Goal: Task Accomplishment & Management: Manage account settings

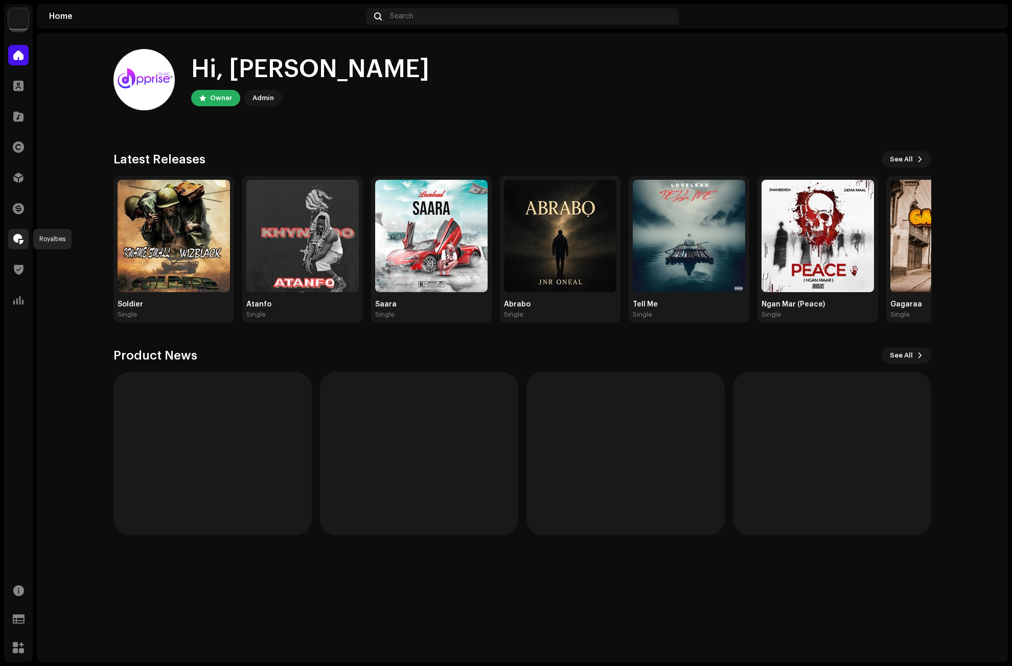
click at [18, 235] on span at bounding box center [18, 239] width 10 height 8
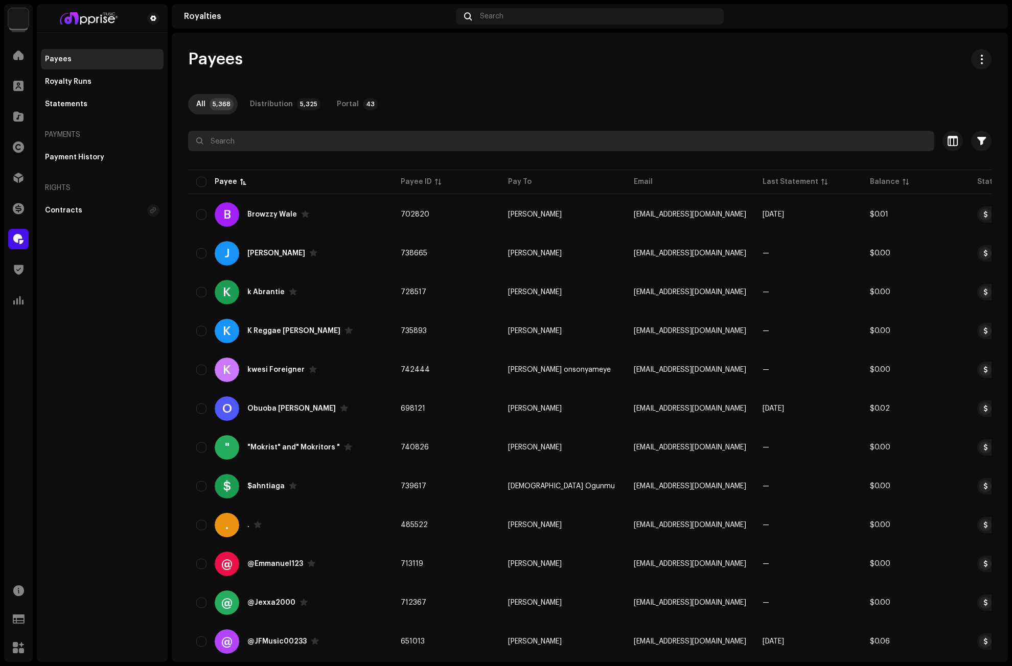
paste input "JnrOneal"
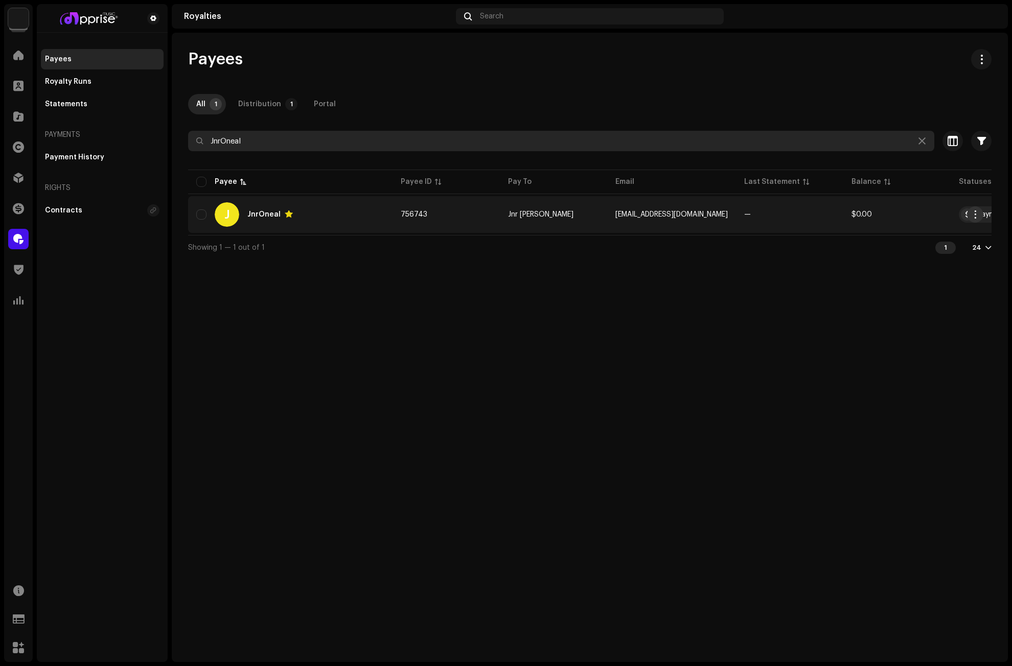
type input "JnrOneal"
click at [972, 216] on span "button" at bounding box center [976, 215] width 8 height 8
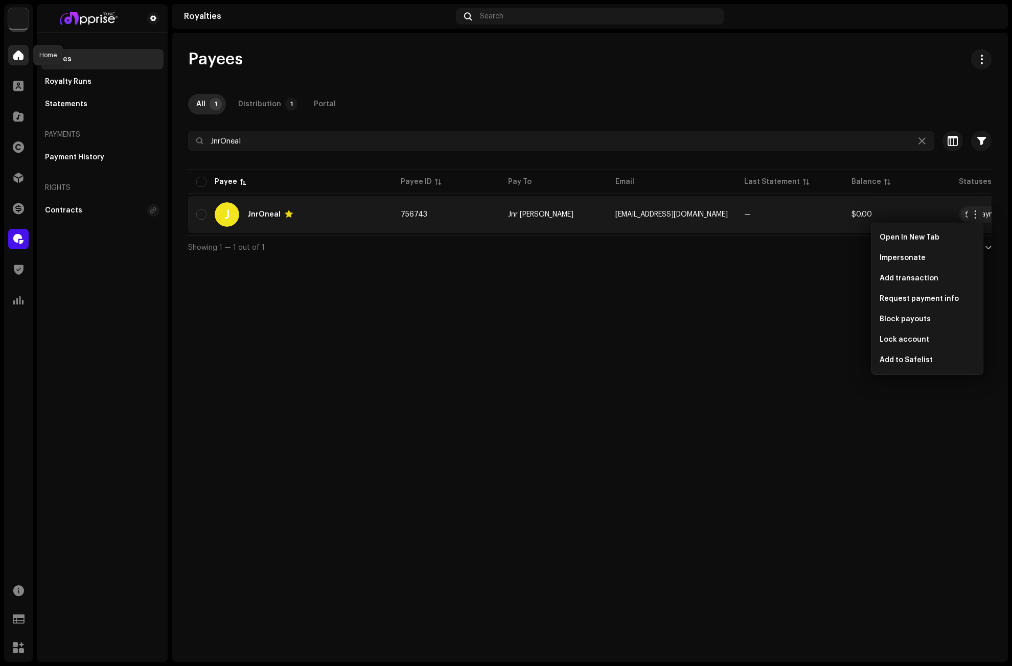
click at [10, 59] on div at bounding box center [18, 55] width 20 height 20
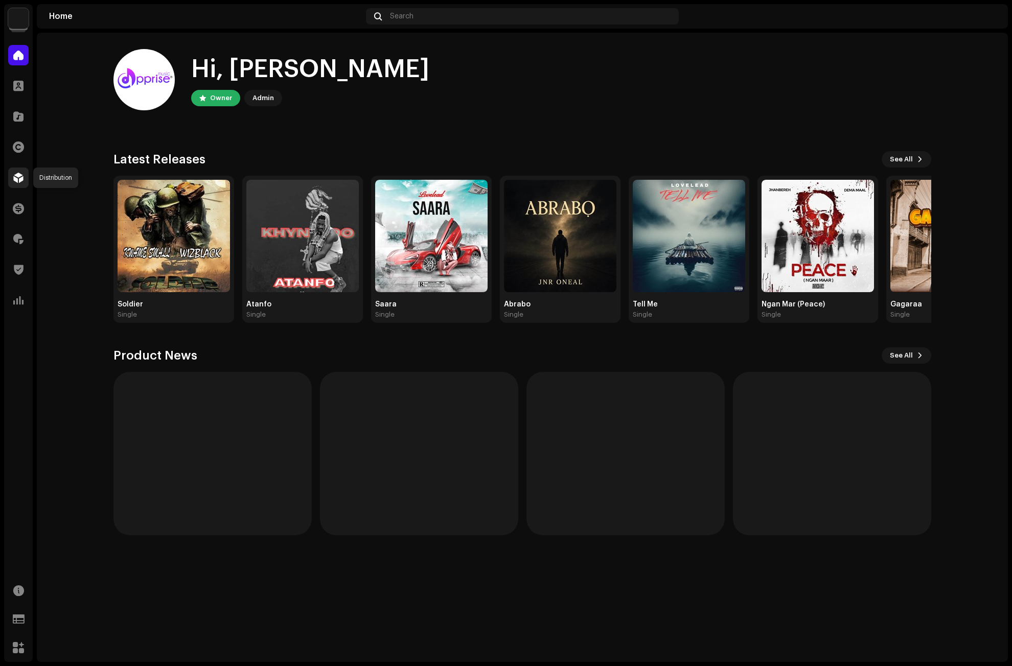
click at [17, 180] on span at bounding box center [18, 178] width 10 height 8
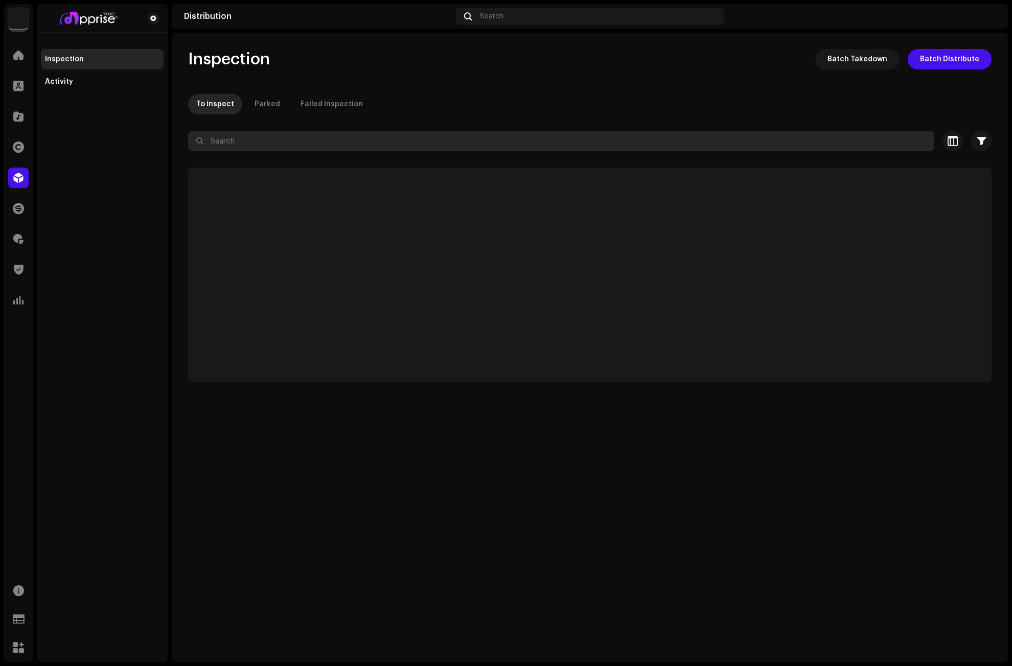
paste input "JnrOneal"
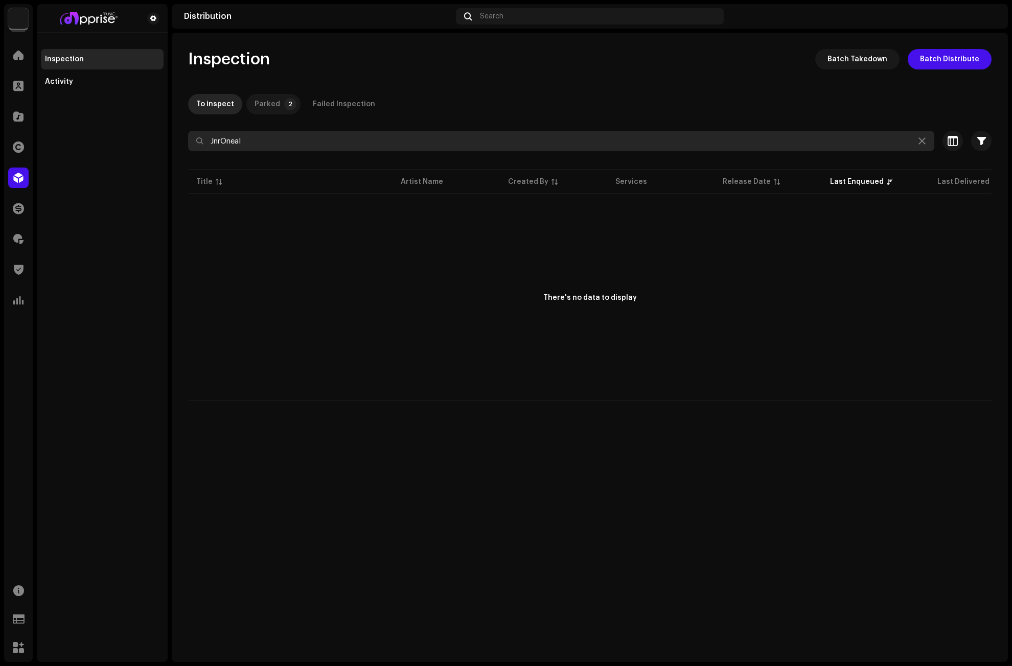
type input "JnrOneal"
click at [268, 97] on div "Parked" at bounding box center [268, 104] width 26 height 20
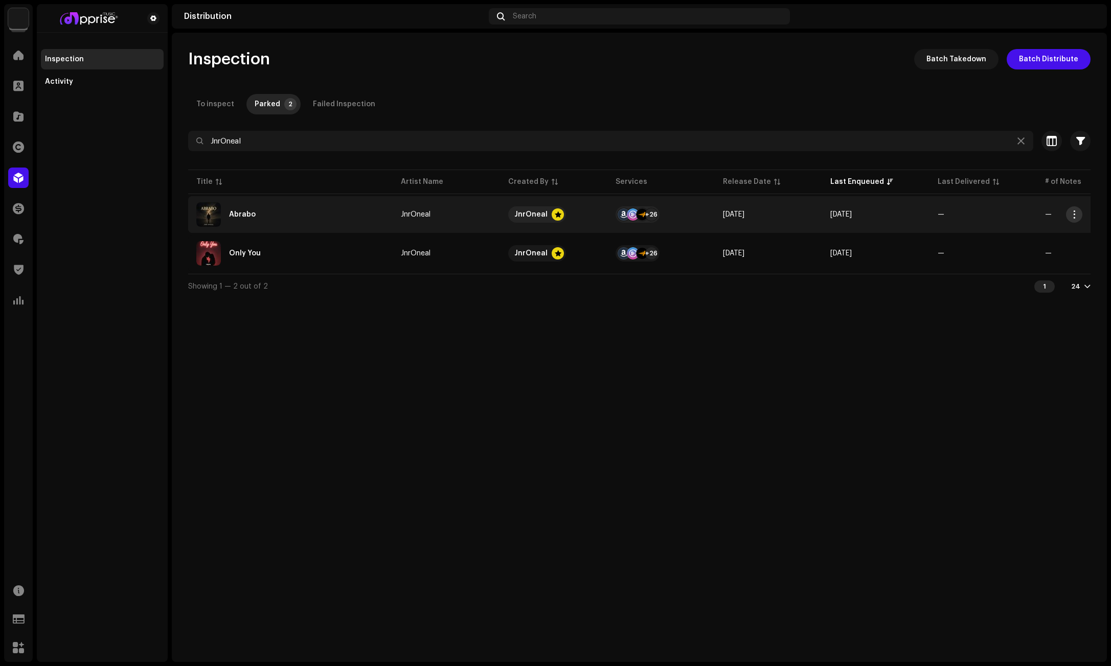
click at [1011, 212] on span "button" at bounding box center [1074, 215] width 8 height 8
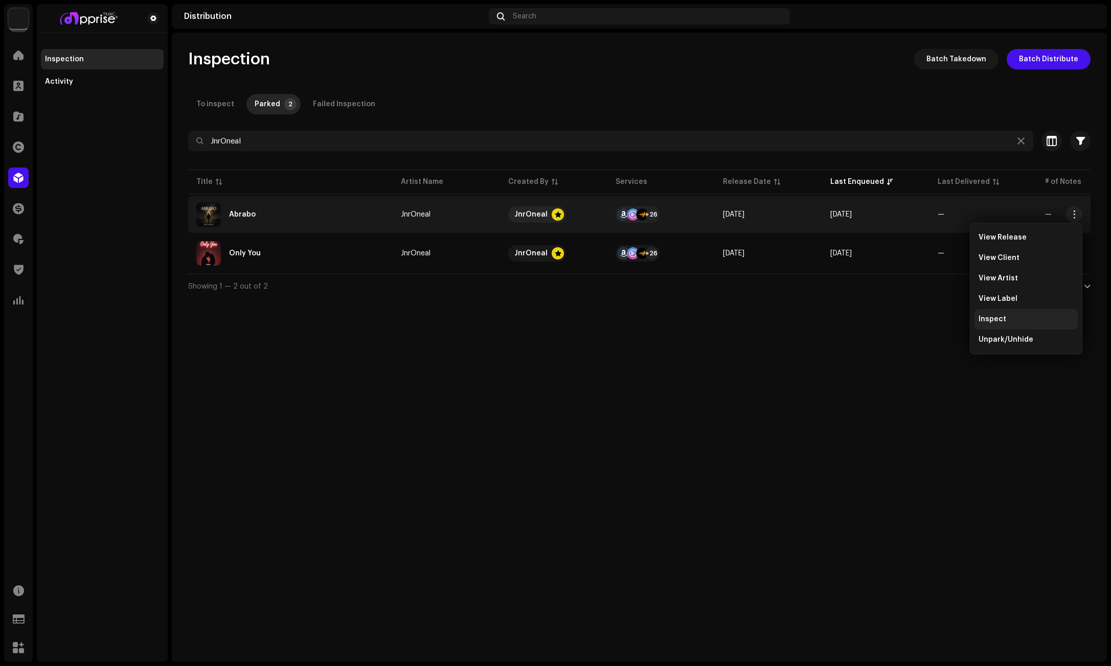
click at [1000, 315] on div "Inspect" at bounding box center [1025, 319] width 103 height 20
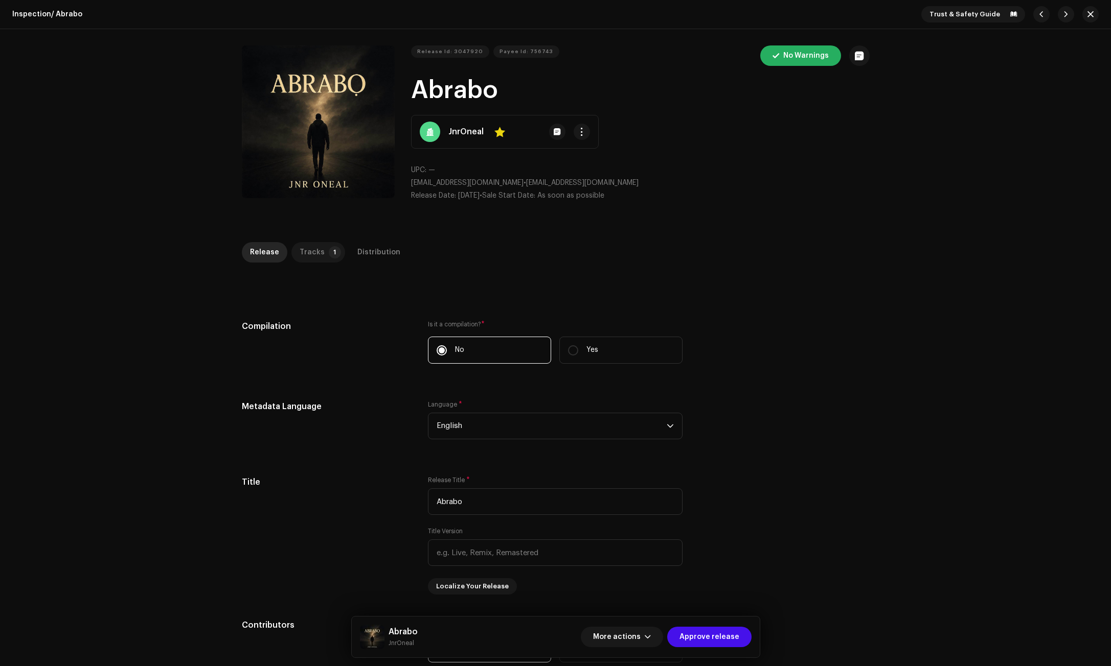
click at [306, 248] on div "Tracks" at bounding box center [311, 252] width 25 height 20
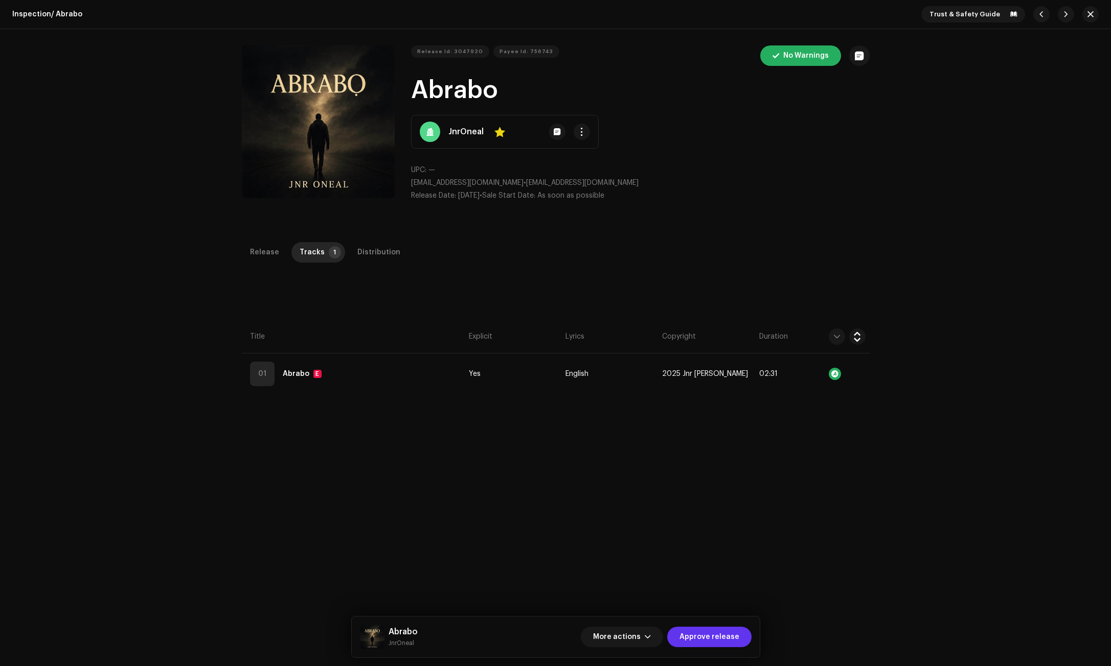
click at [714, 639] on span "Approve release" at bounding box center [709, 637] width 60 height 20
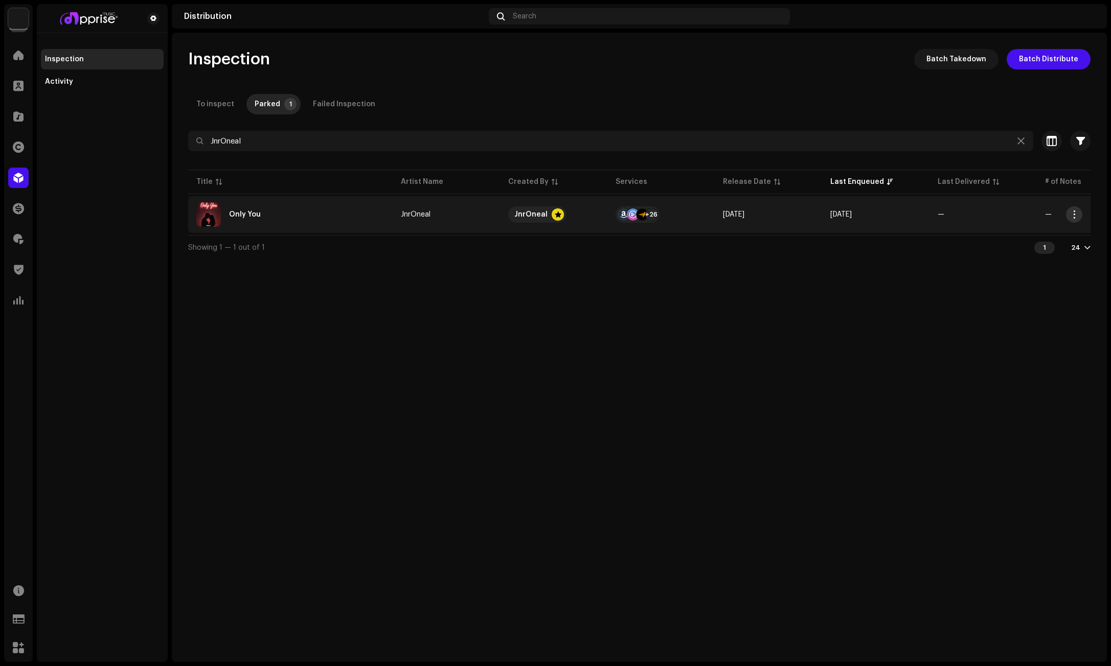
click at [1011, 214] on button "button" at bounding box center [1074, 214] width 16 height 16
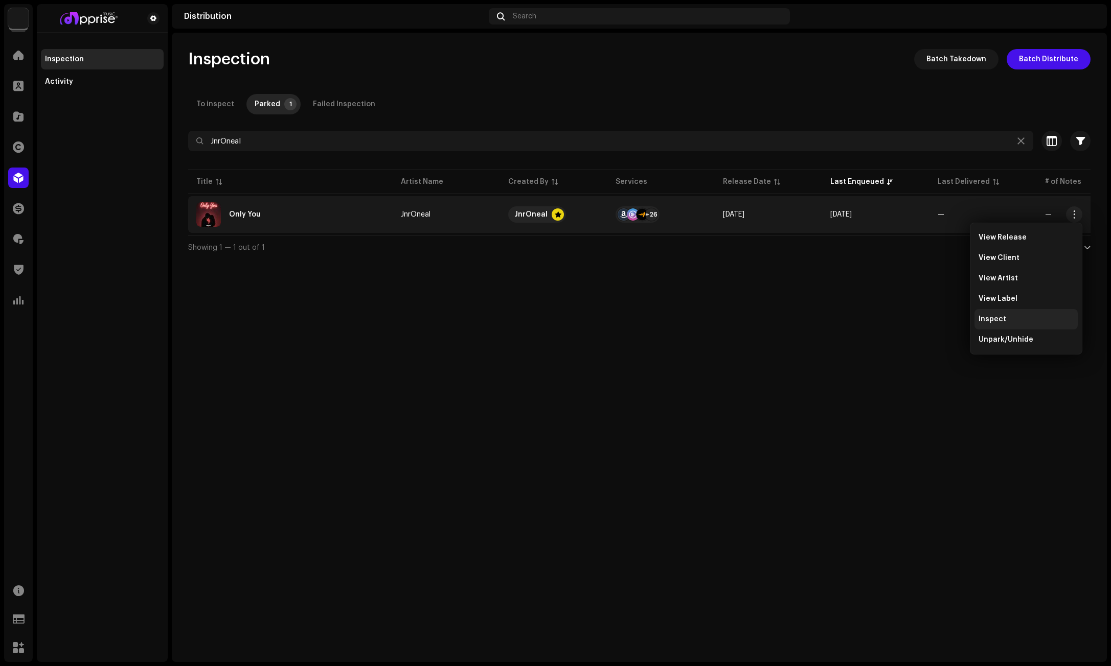
click at [1009, 320] on div "Inspect" at bounding box center [1025, 319] width 95 height 8
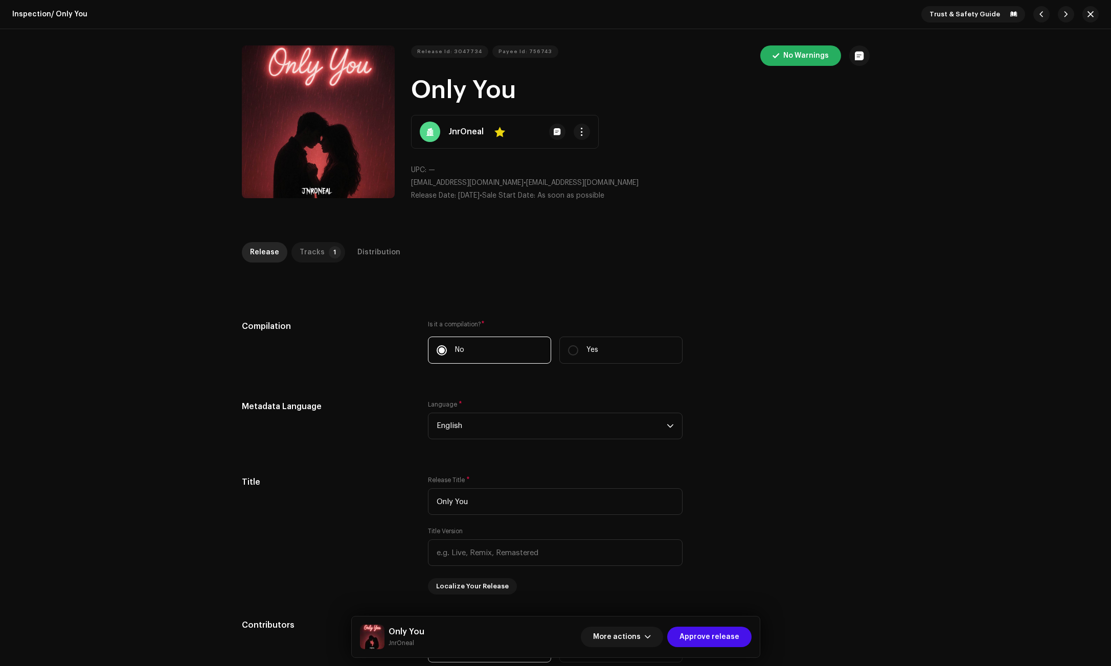
click at [320, 252] on p-tab "Tracks 1" at bounding box center [318, 252] width 54 height 20
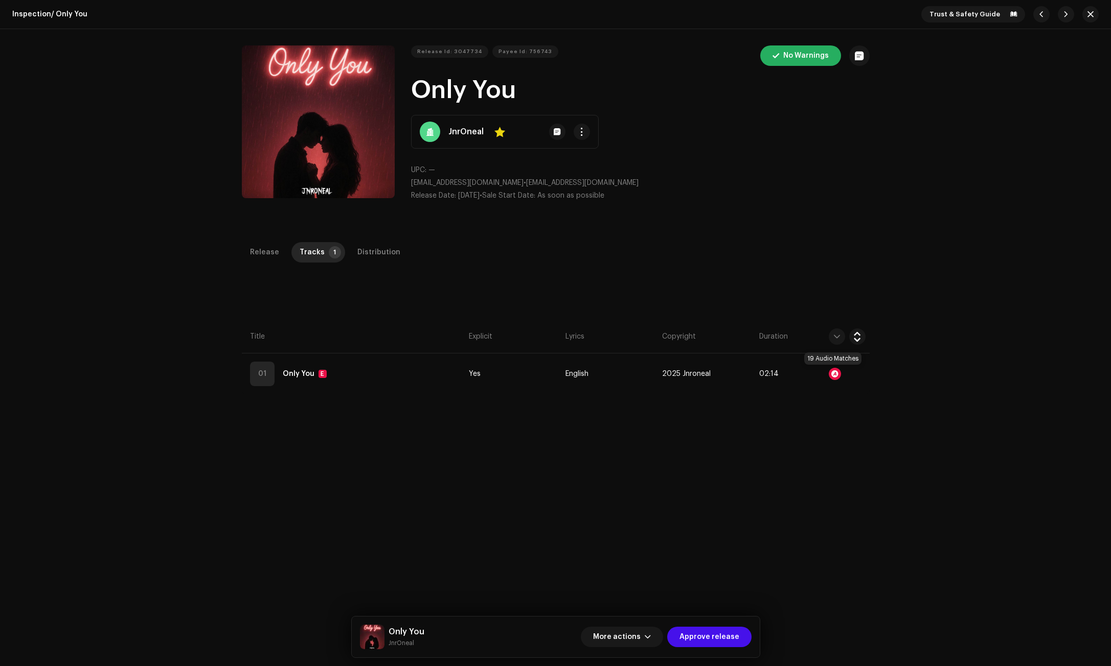
click at [833, 372] on div at bounding box center [834, 374] width 12 height 12
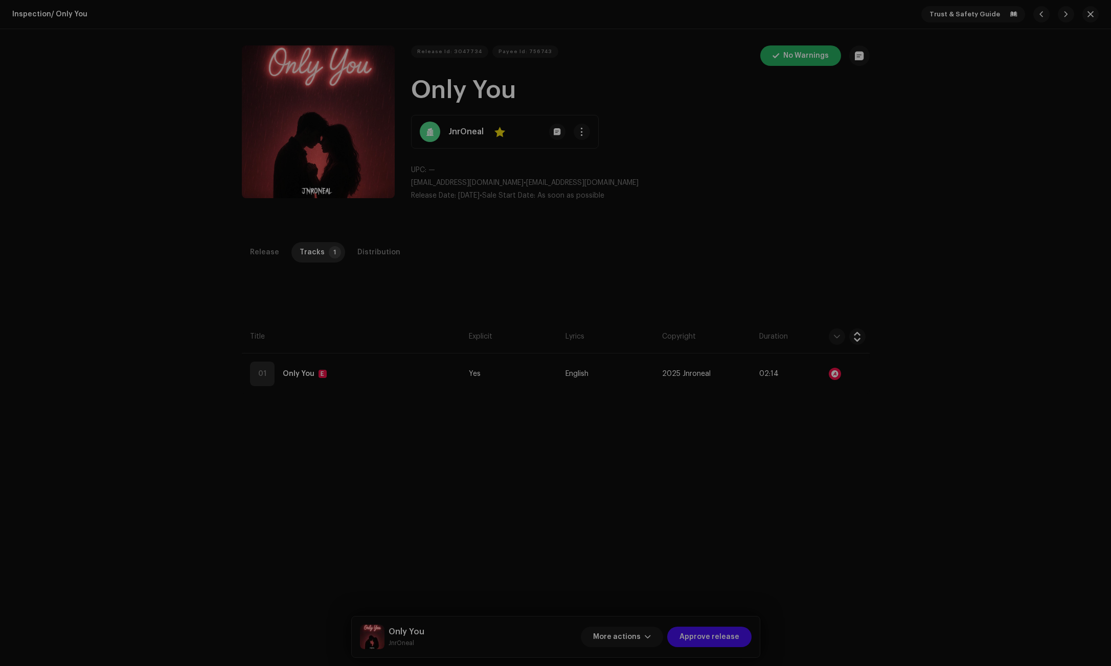
click at [803, 278] on div "Audio Recognition by Remix/Sample 19 All results require review/listening to av…" at bounding box center [555, 333] width 1111 height 666
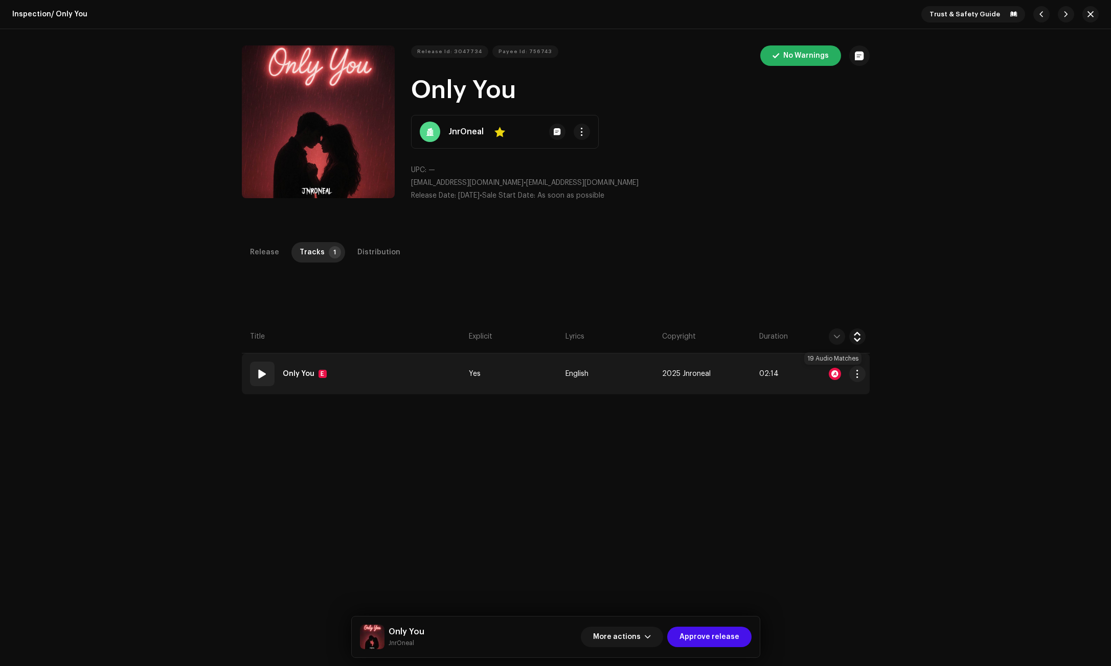
click at [835, 372] on div at bounding box center [834, 374] width 12 height 12
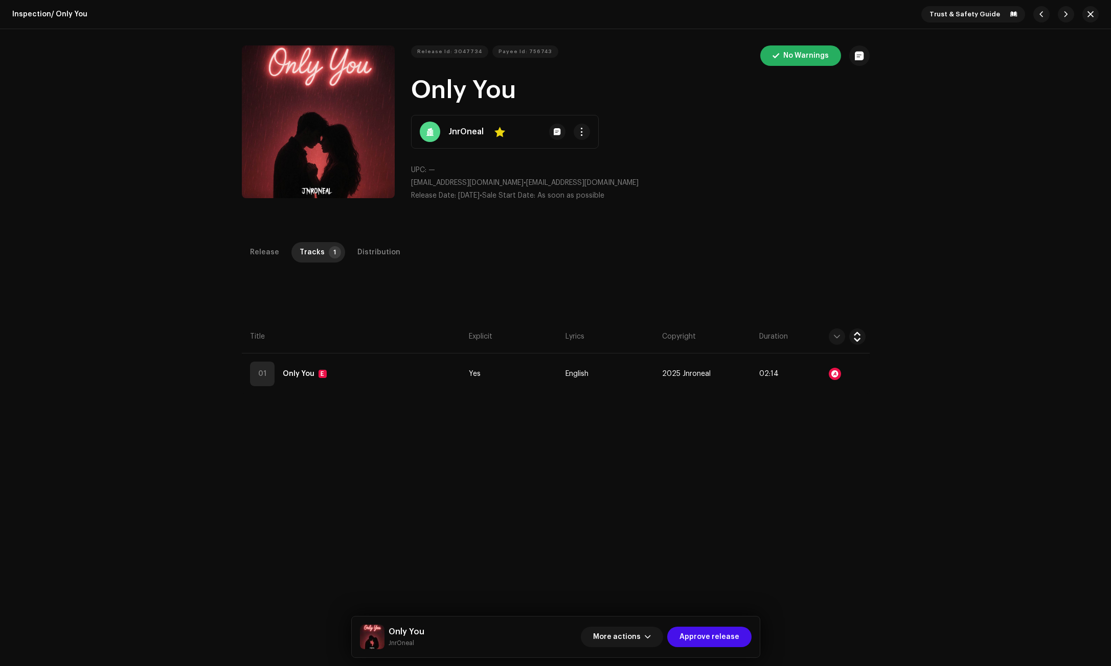
click at [766, 269] on div "Audio Recognition by Remix/Sample 19 All results require review/listening to av…" at bounding box center [555, 333] width 1111 height 666
click at [377, 249] on div "Distribution" at bounding box center [378, 252] width 43 height 20
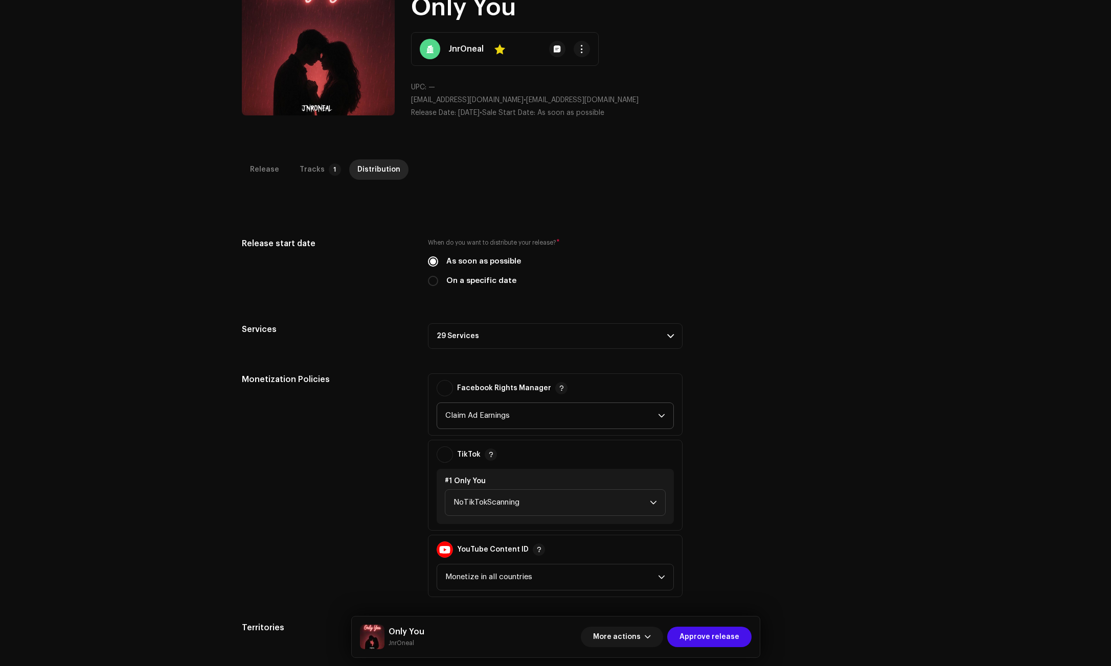
scroll to position [102, 0]
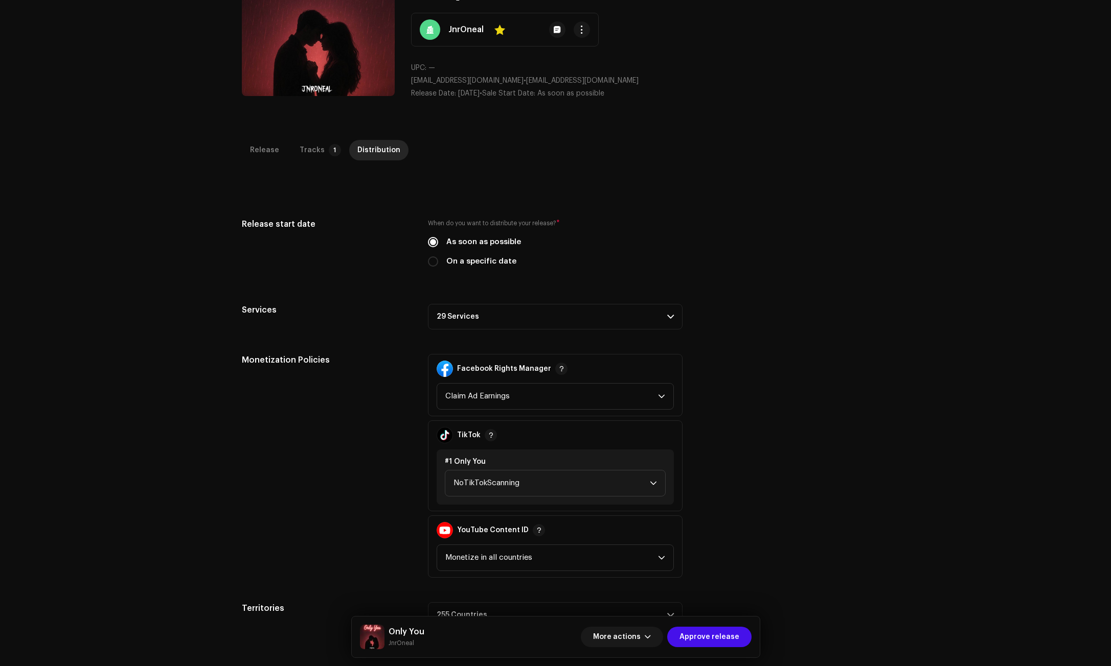
click at [474, 318] on p-accordion-header "29 Services" at bounding box center [555, 317] width 255 height 26
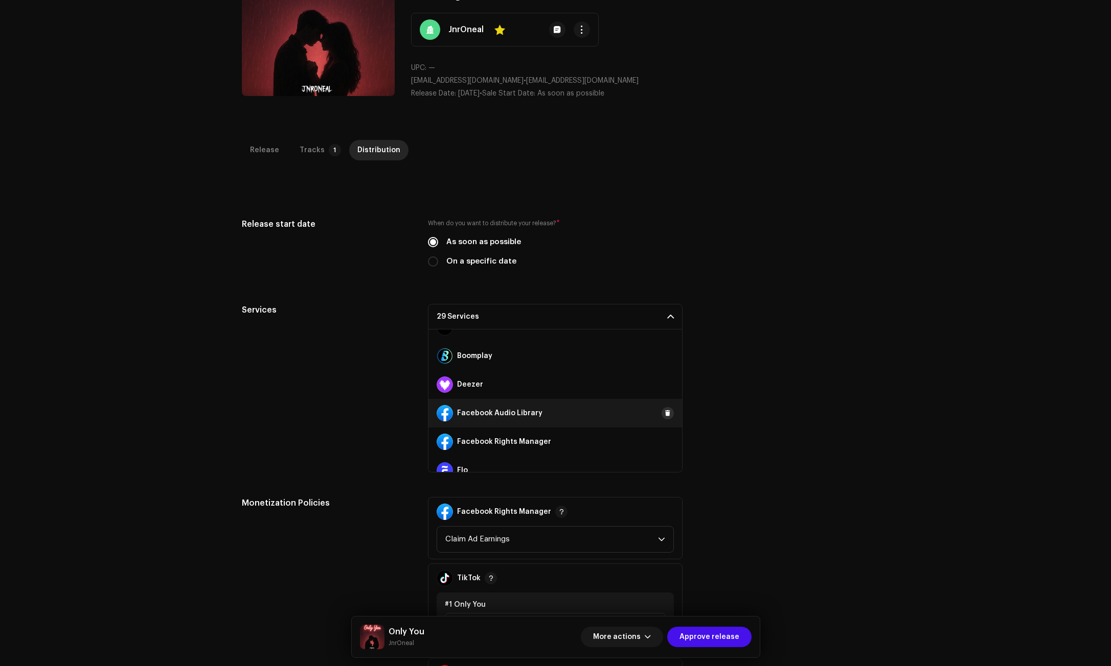
click at [664, 413] on span at bounding box center [667, 413] width 6 height 8
click at [664, 441] on span at bounding box center [667, 442] width 6 height 8
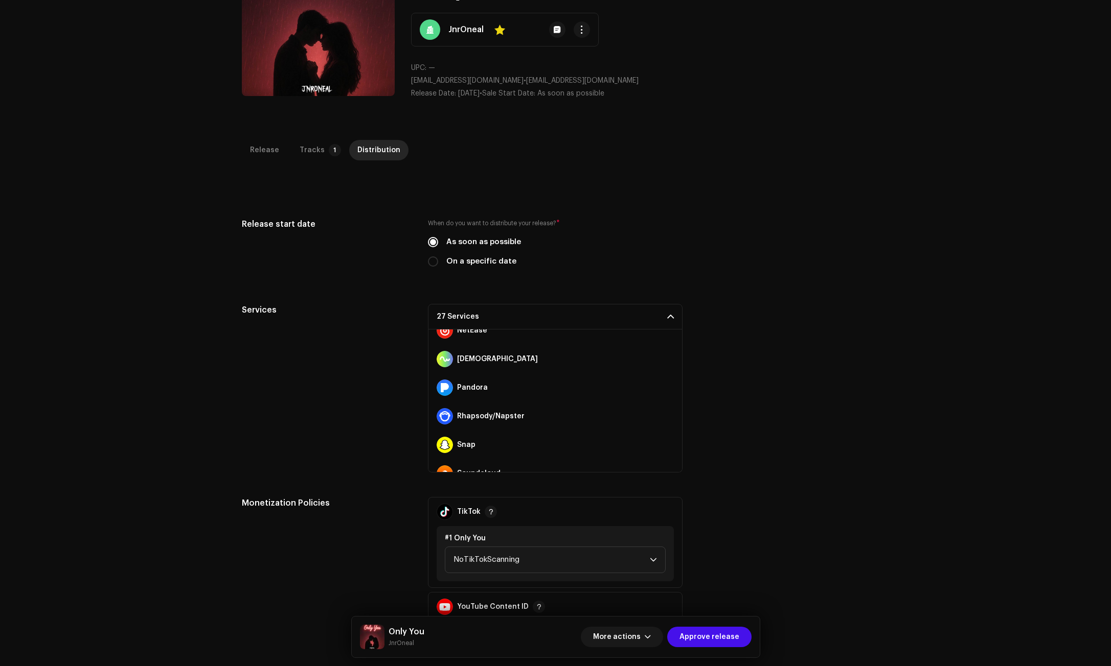
scroll to position [511, 0]
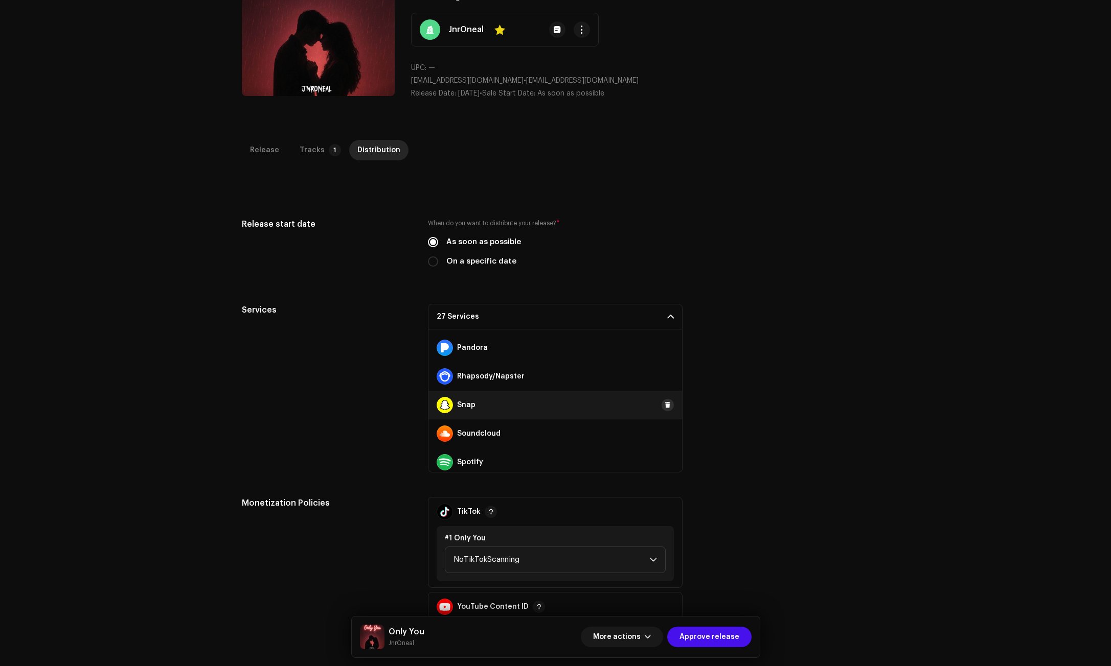
click at [666, 406] on button at bounding box center [667, 405] width 12 height 12
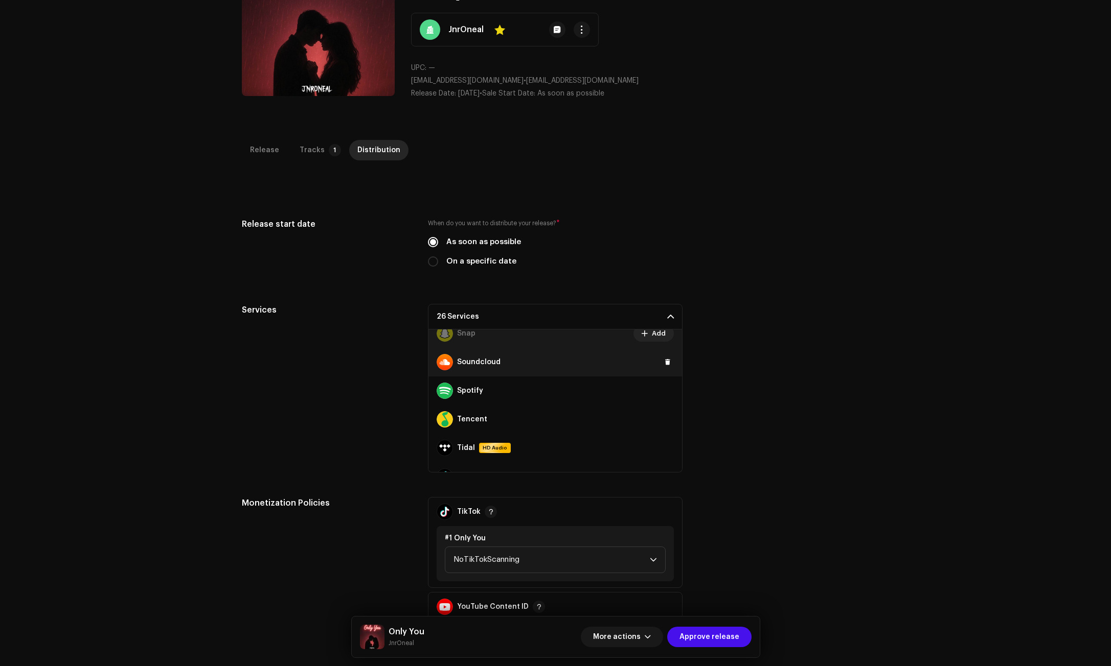
scroll to position [613, 0]
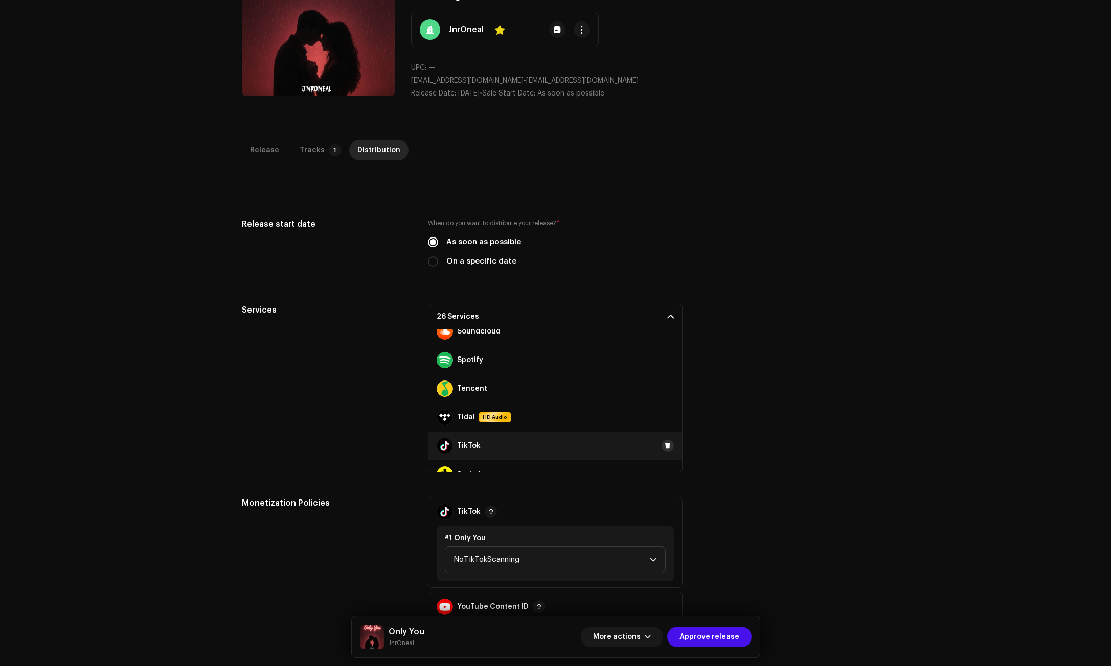
click at [664, 445] on span at bounding box center [667, 446] width 6 height 8
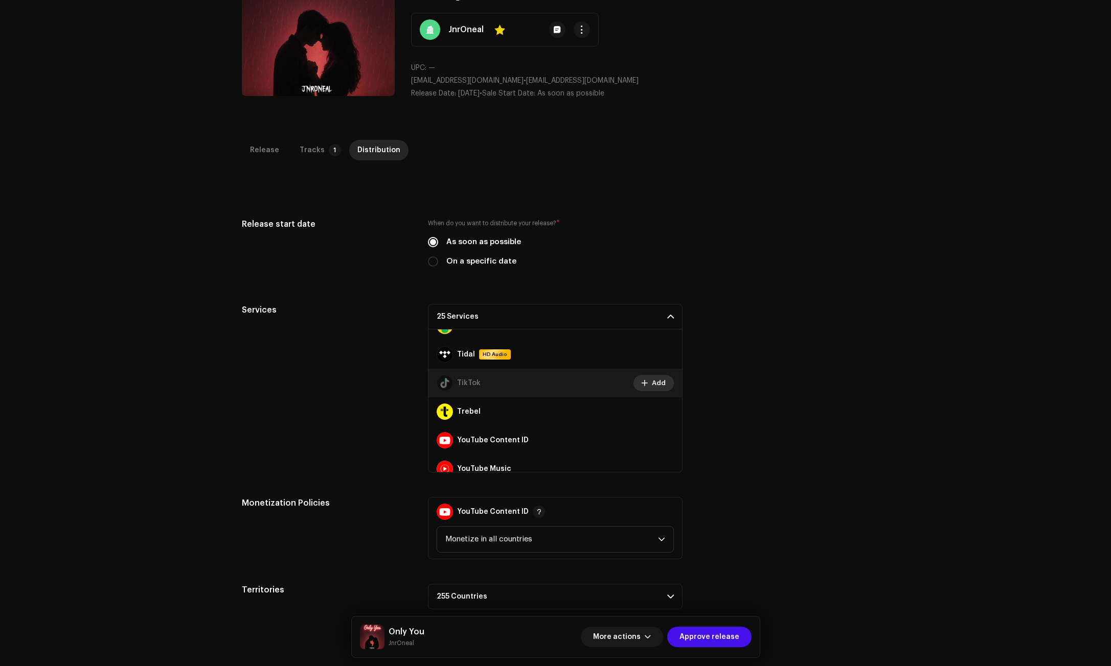
scroll to position [687, 0]
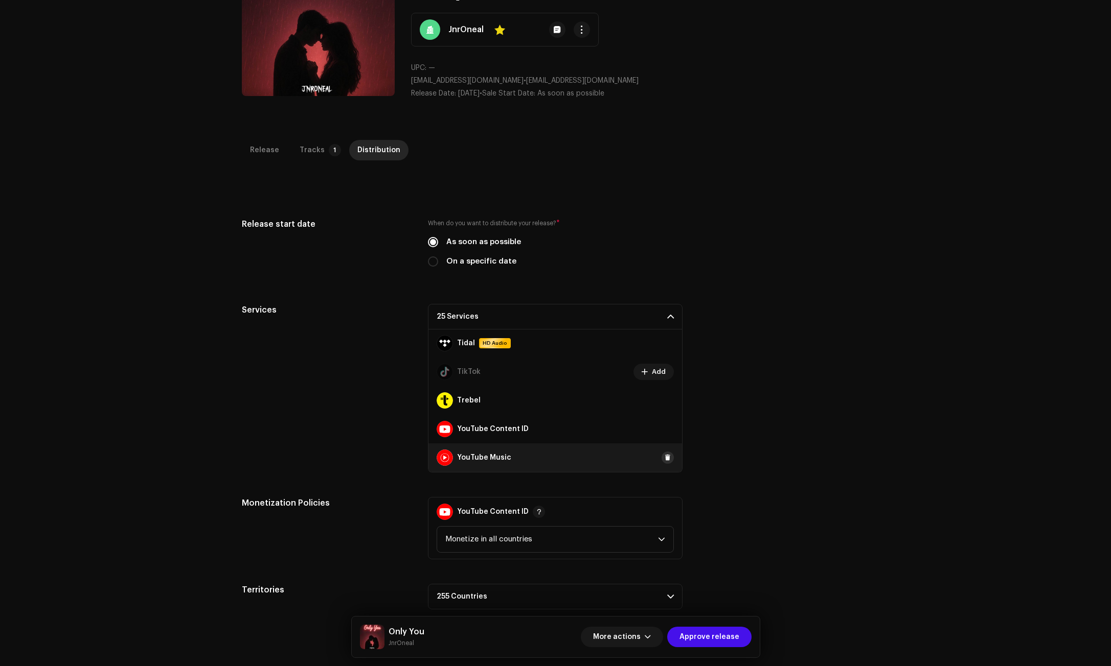
click at [664, 457] on span at bounding box center [667, 458] width 6 height 8
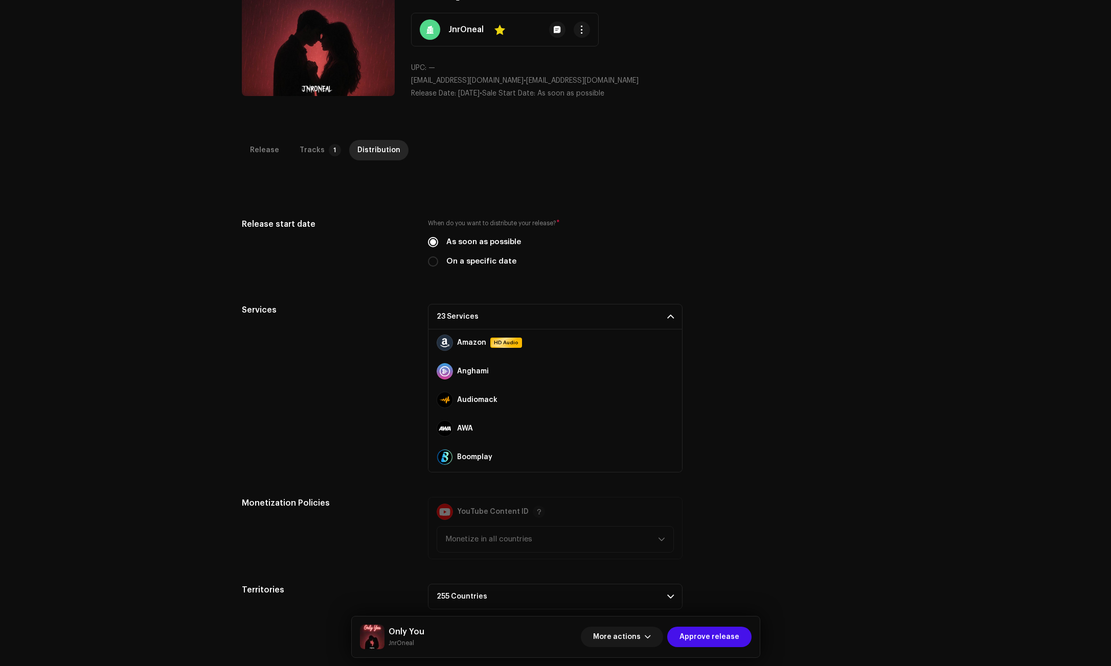
scroll to position [0, 0]
click at [728, 414] on div "Services 23 Services Amazon HD Audio Anghami Audiomack AWA Boomplay Deezer Face…" at bounding box center [556, 388] width 628 height 169
click at [629, 320] on p-accordion-header "23 Services" at bounding box center [555, 317] width 255 height 26
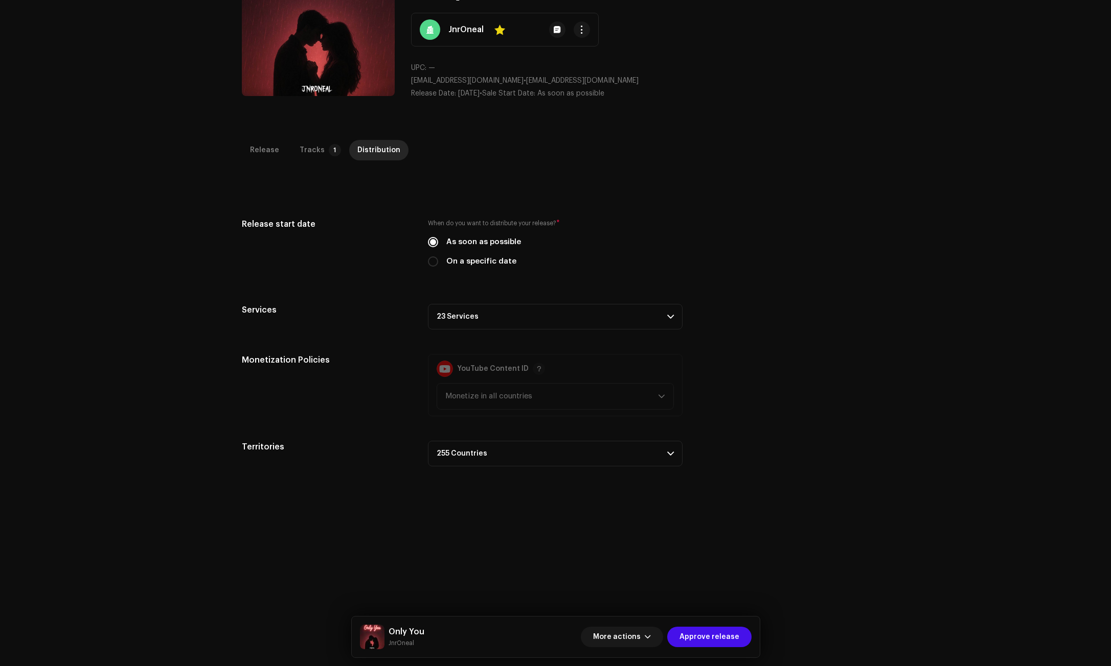
click at [661, 299] on div "Release start date When do you want to distribute your release? * As soon as po…" at bounding box center [556, 342] width 628 height 248
click at [660, 306] on p-accordion-header "23 Services" at bounding box center [555, 317] width 255 height 26
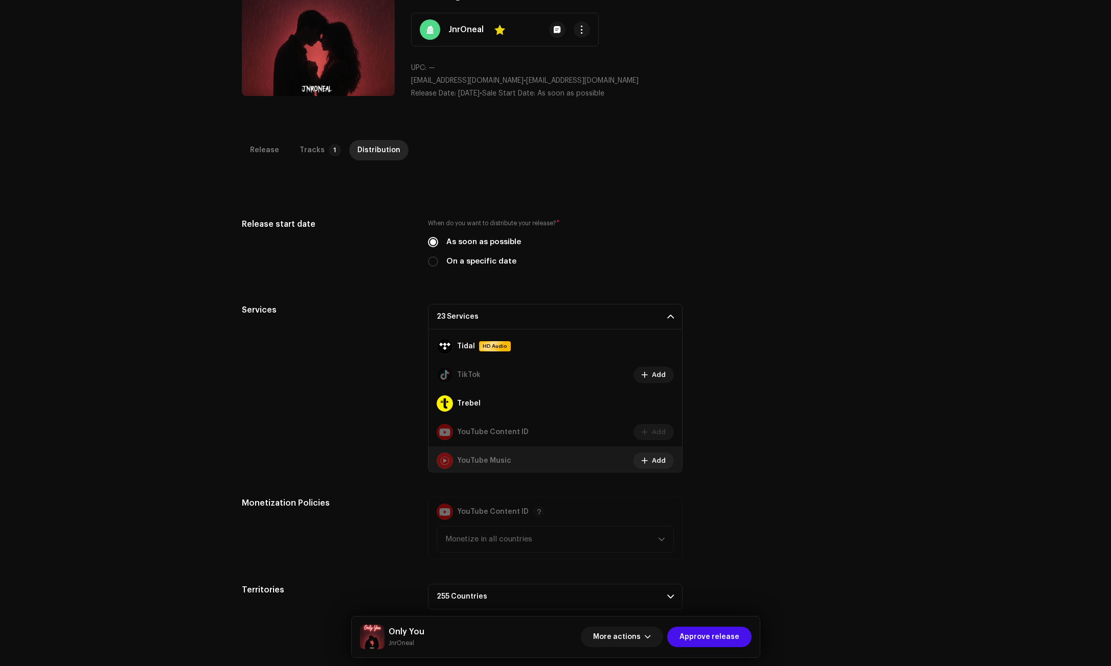
scroll to position [687, 0]
click at [710, 636] on span "Approve release" at bounding box center [709, 637] width 60 height 20
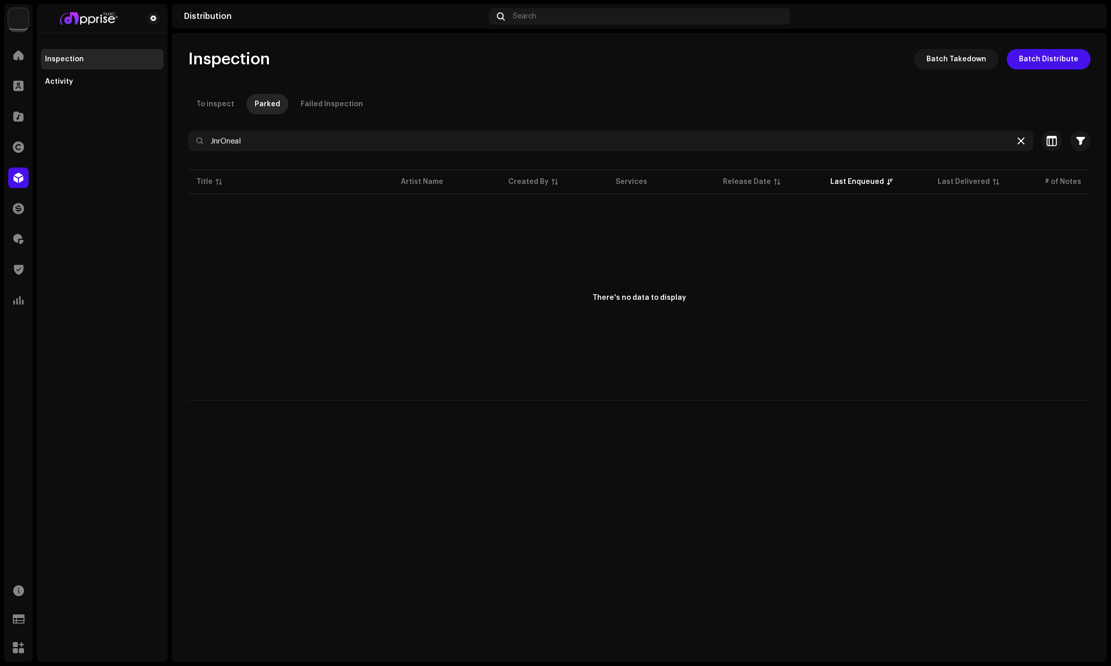
click at [1011, 142] on icon at bounding box center [1020, 141] width 7 height 8
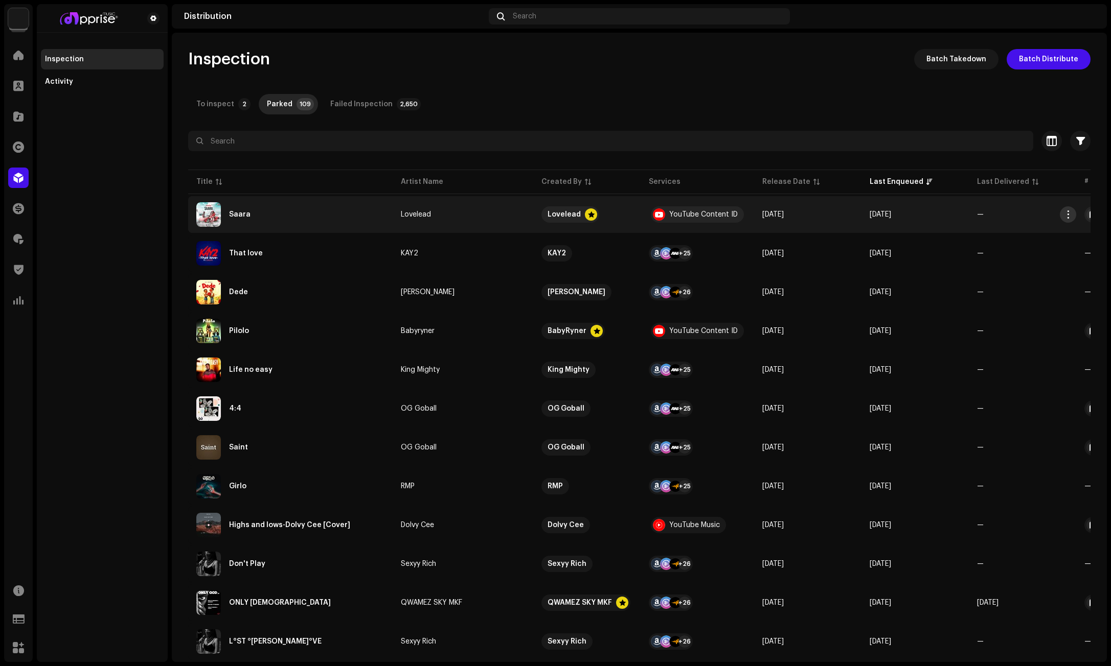
click at [1011, 216] on span "button" at bounding box center [1068, 215] width 8 height 8
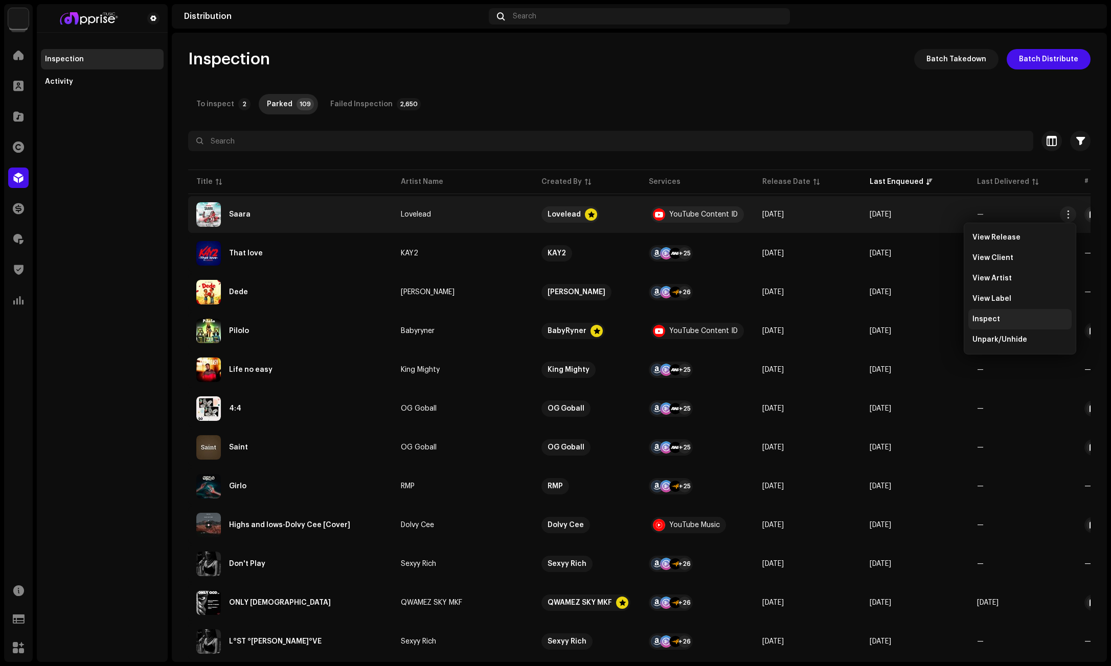
click at [1008, 318] on div "Inspect" at bounding box center [1019, 319] width 95 height 8
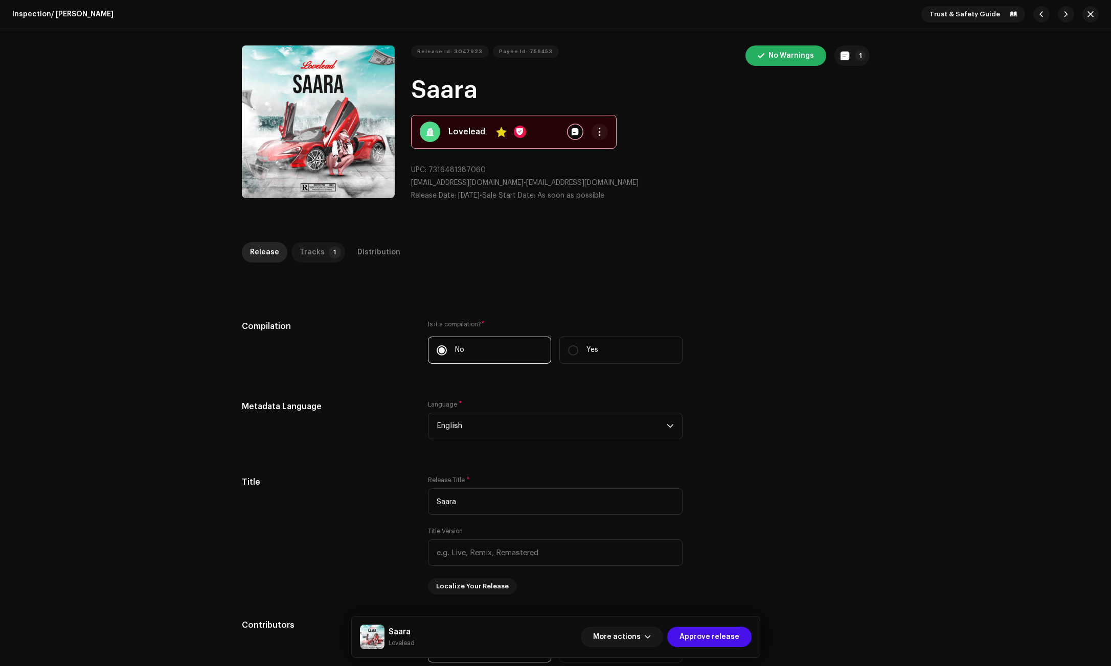
click at [299, 247] on div "Tracks" at bounding box center [311, 252] width 25 height 20
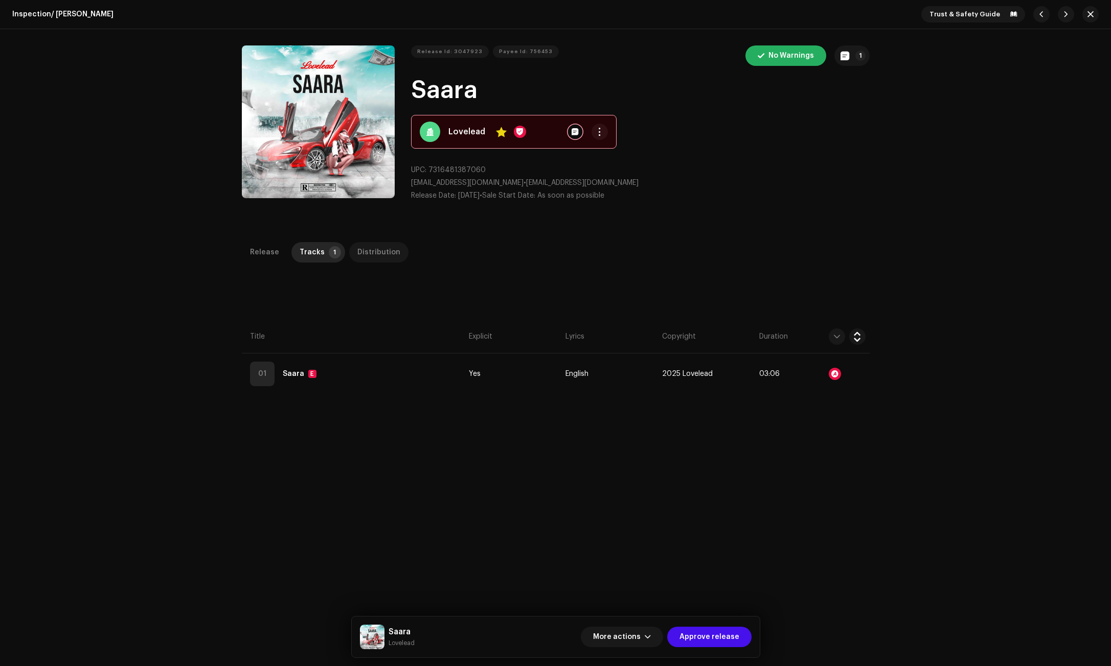
click at [378, 249] on div "Distribution" at bounding box center [378, 252] width 43 height 20
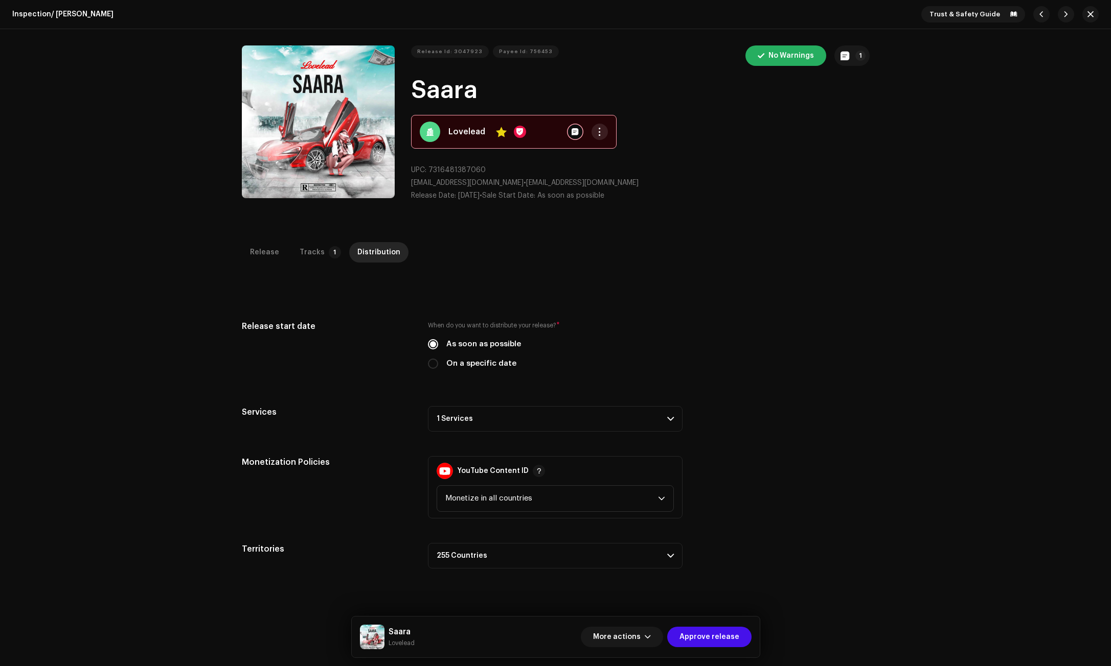
click at [595, 133] on span "button" at bounding box center [599, 132] width 8 height 8
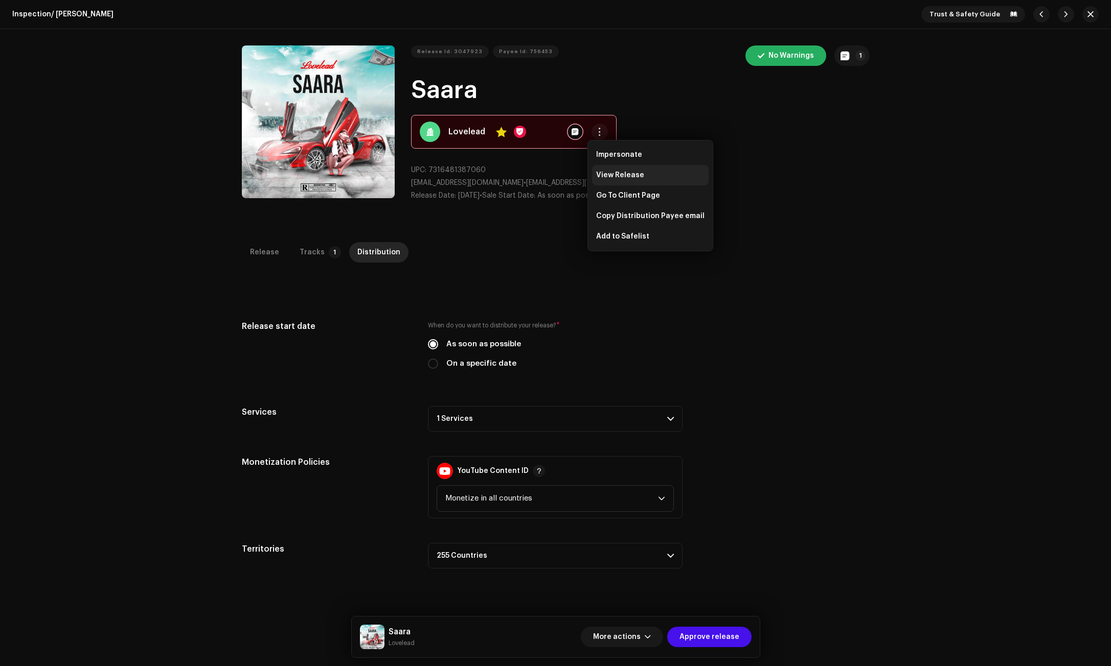
click at [621, 175] on span "View Release" at bounding box center [620, 175] width 48 height 8
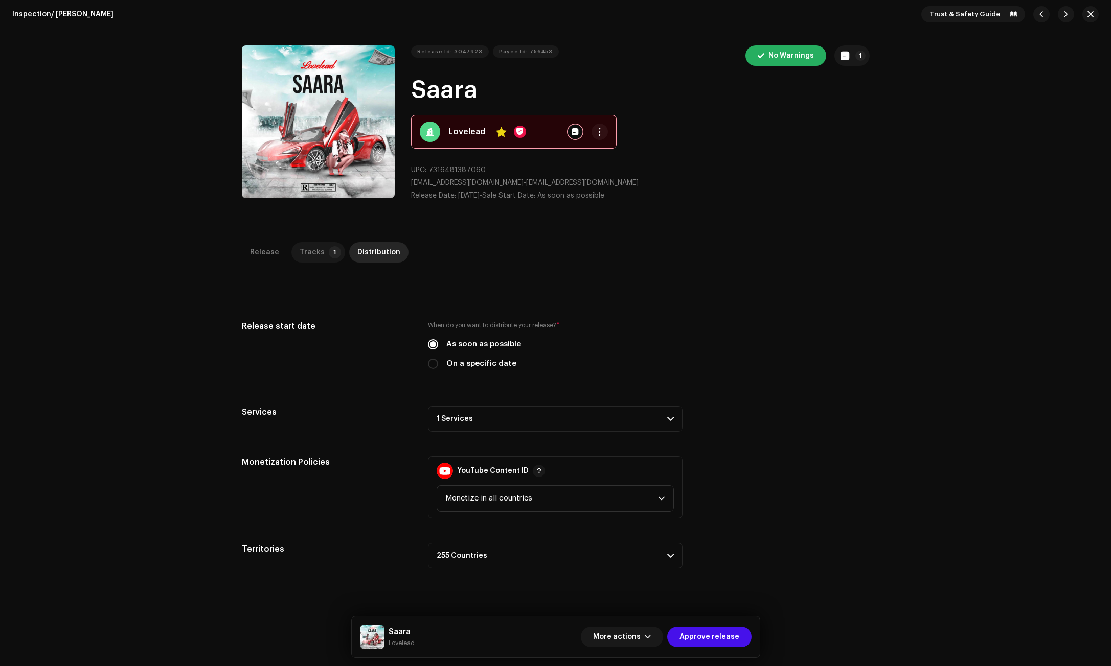
click at [303, 255] on div "Tracks" at bounding box center [311, 252] width 25 height 20
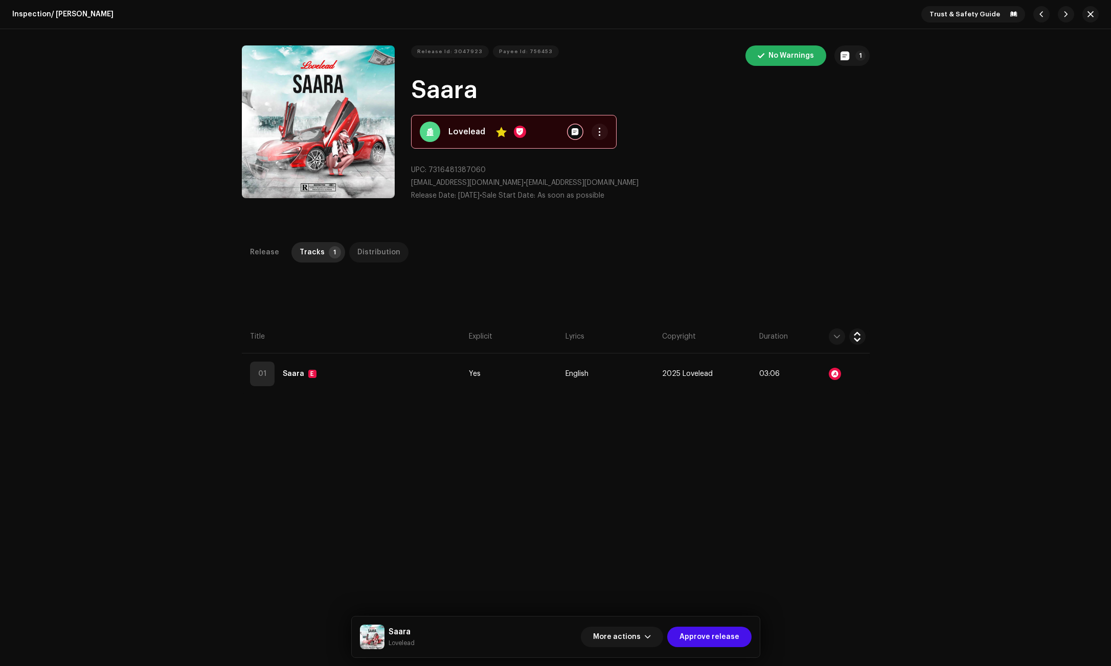
click at [365, 255] on div "Distribution" at bounding box center [378, 252] width 43 height 20
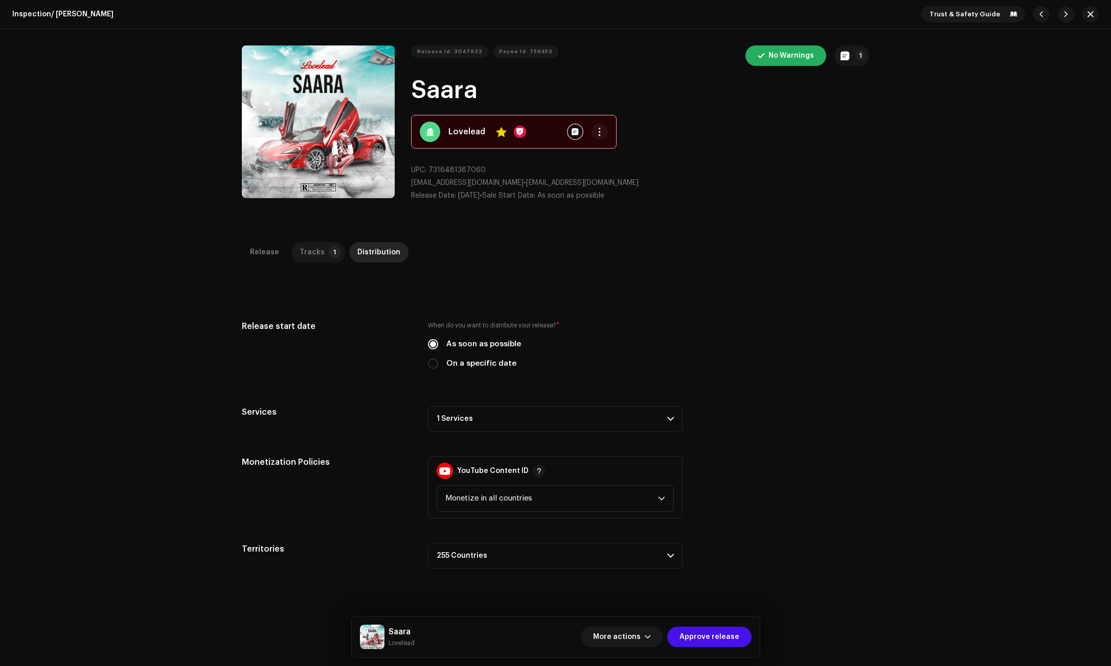
click at [320, 251] on p-tab "Tracks 1" at bounding box center [318, 252] width 54 height 20
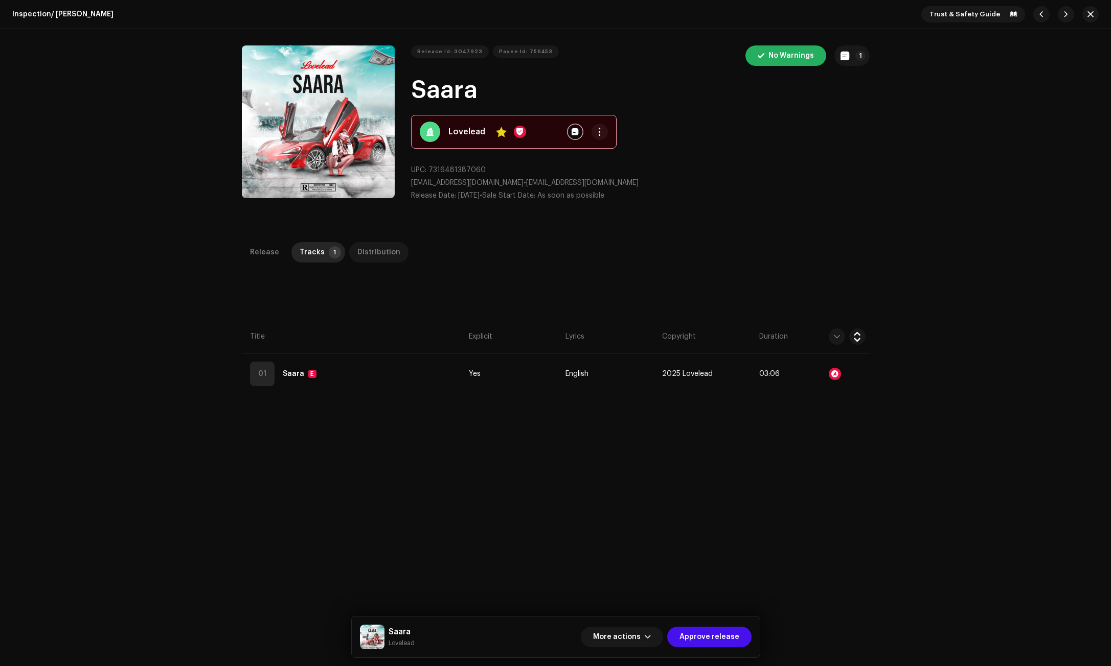
click at [366, 256] on div "Distribution" at bounding box center [378, 252] width 43 height 20
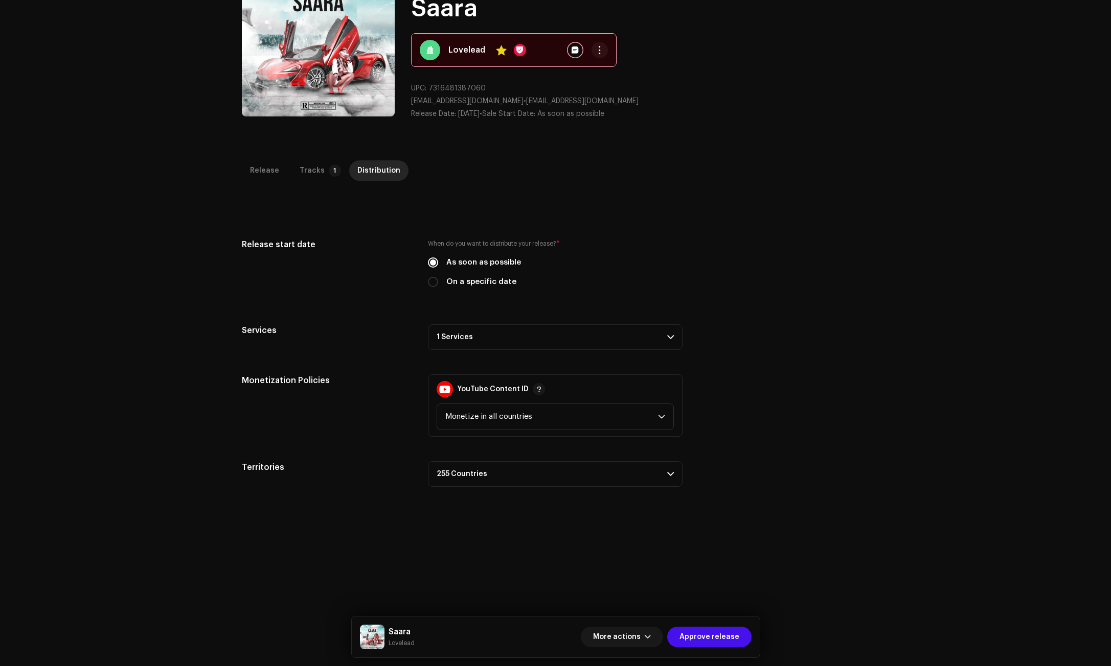
scroll to position [102, 0]
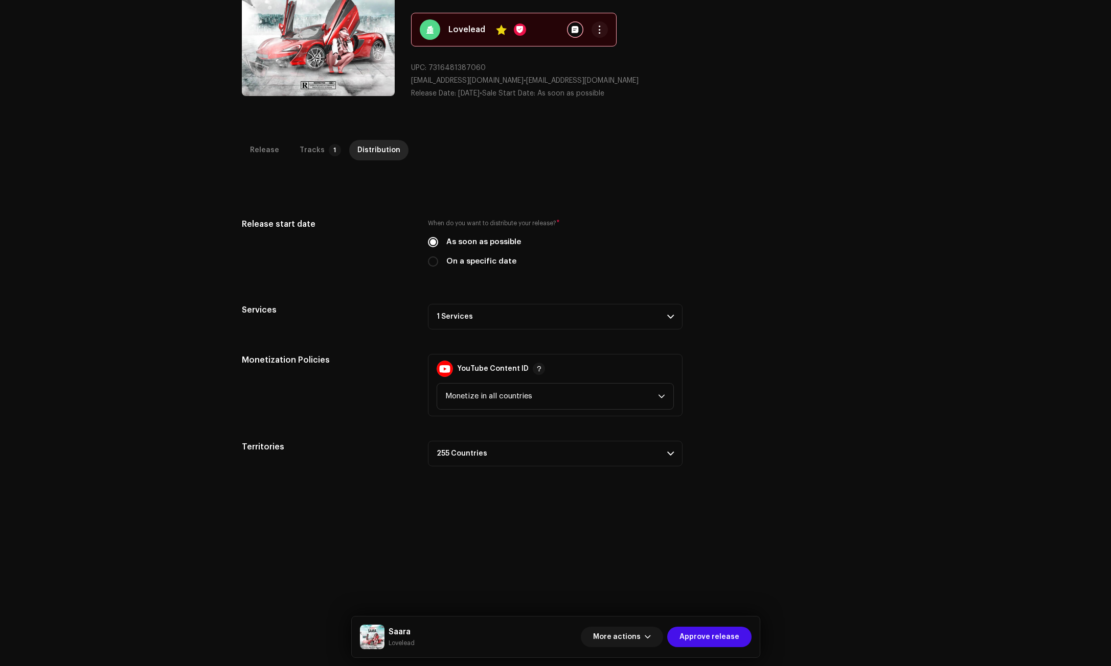
click at [474, 314] on p-accordion-header "1 Services" at bounding box center [555, 317] width 255 height 26
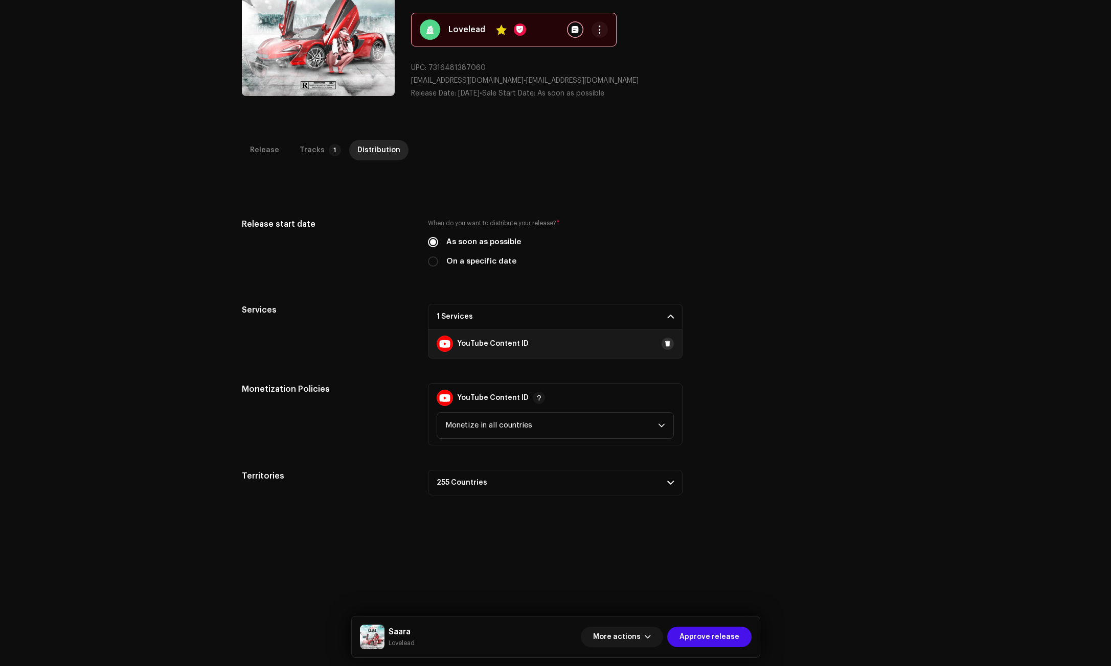
click at [664, 343] on span at bounding box center [667, 344] width 6 height 8
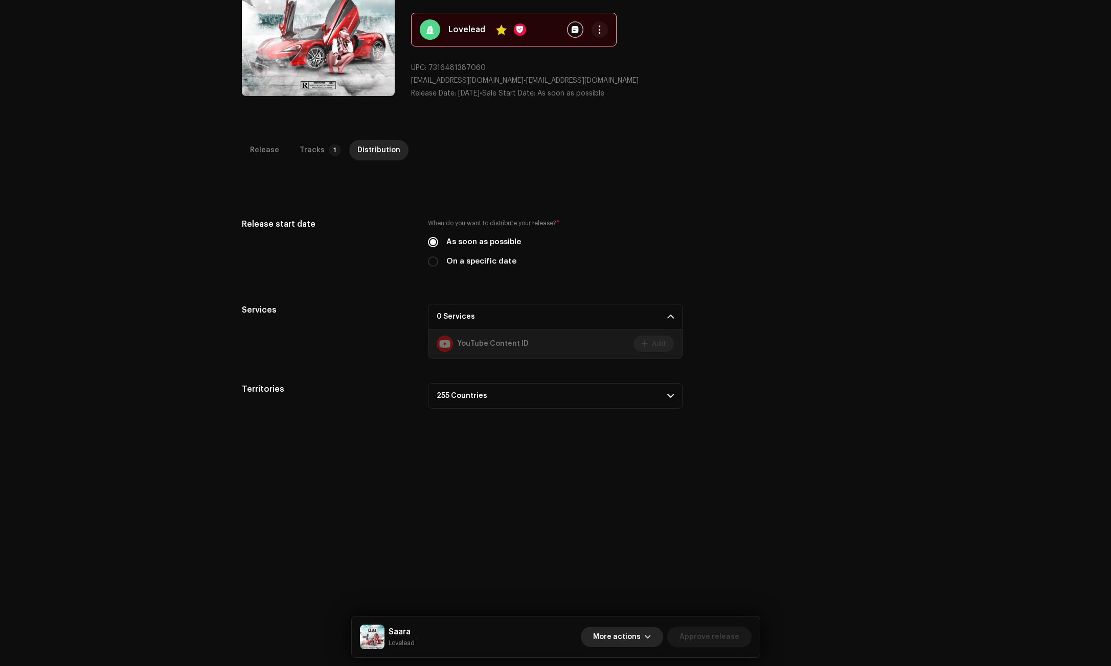
click at [638, 637] on span "More actions" at bounding box center [617, 637] width 48 height 20
click at [627, 553] on span "Save & Exit" at bounding box center [616, 551] width 39 height 8
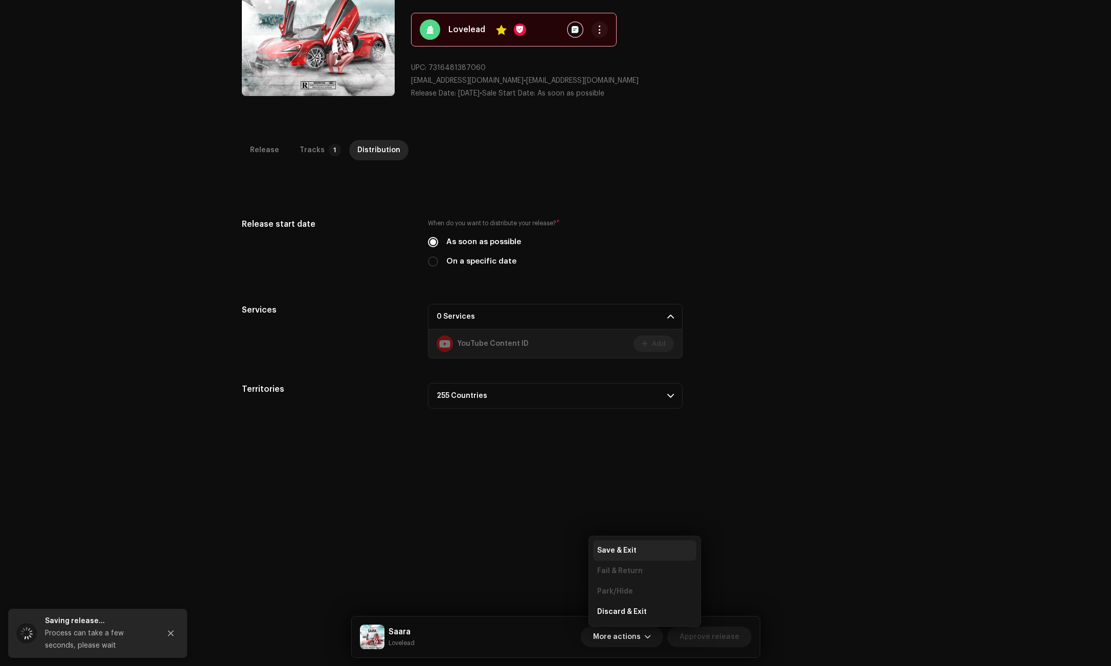
click at [617, 557] on div "Save & Exit" at bounding box center [644, 551] width 103 height 20
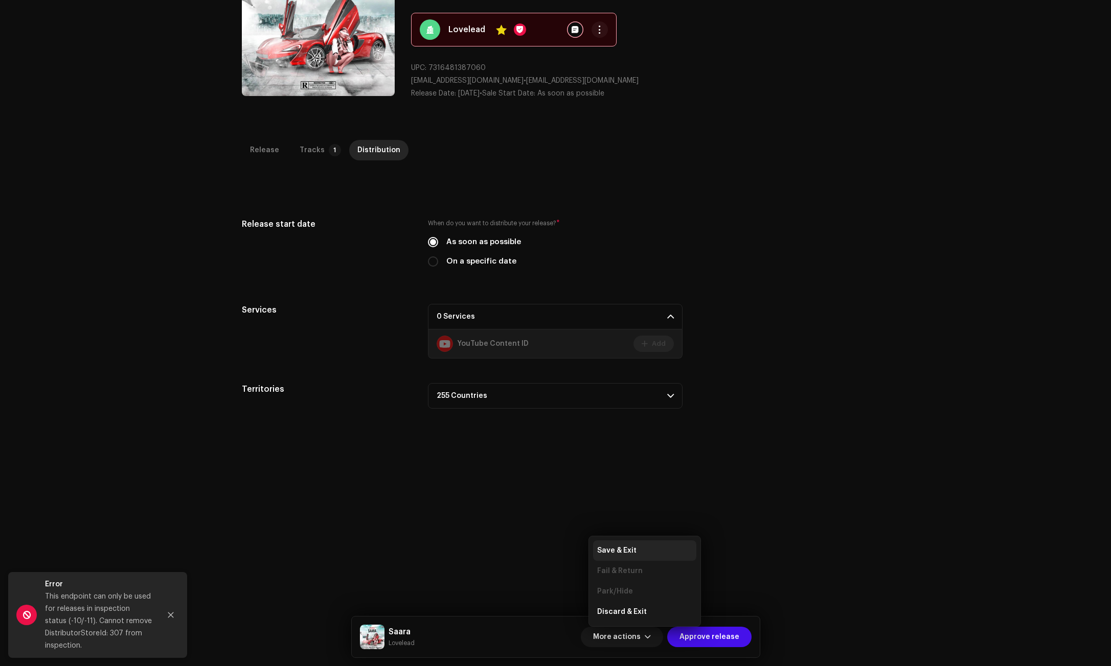
click at [619, 554] on span "Save & Exit" at bounding box center [616, 551] width 39 height 8
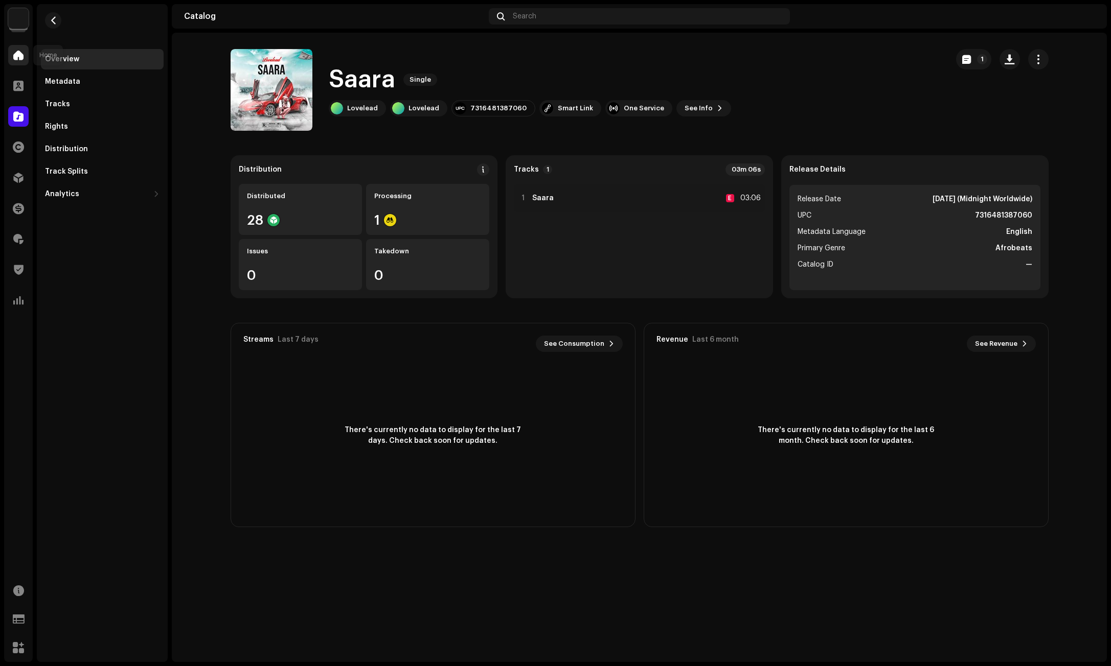
click at [22, 63] on div at bounding box center [18, 55] width 20 height 20
